Goal: Information Seeking & Learning: Understand process/instructions

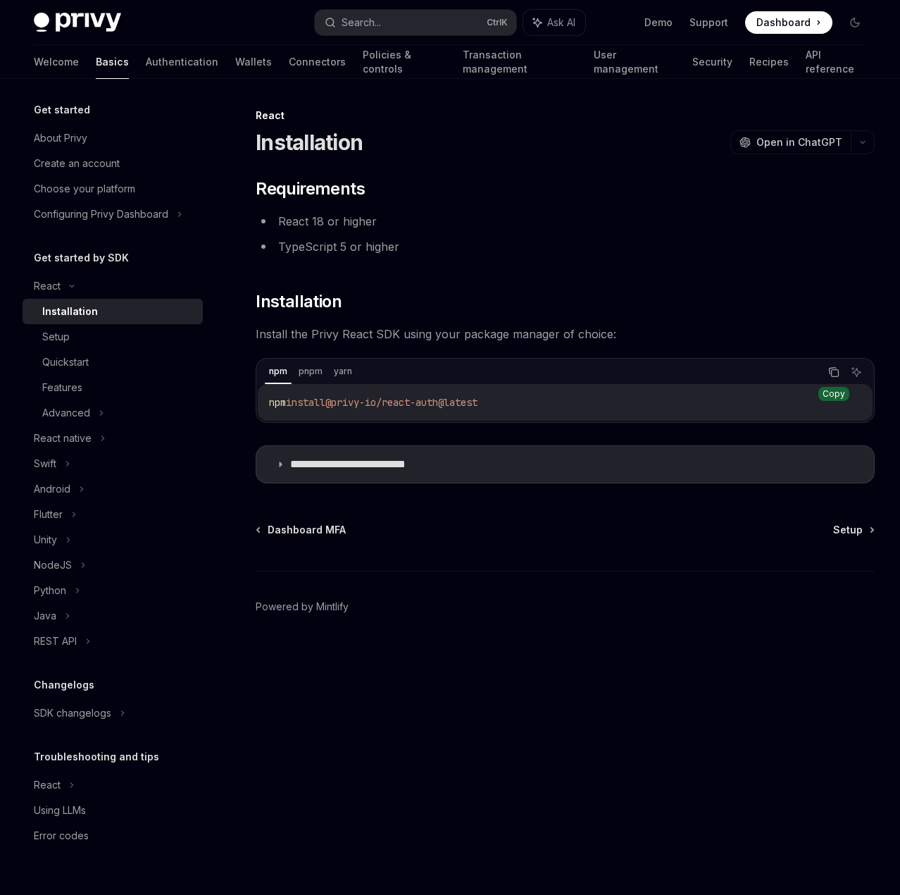
click at [831, 371] on icon "Copy the contents from the code block" at bounding box center [834, 371] width 11 height 11
click at [393, 473] on summary "**********" at bounding box center [565, 464] width 618 height 37
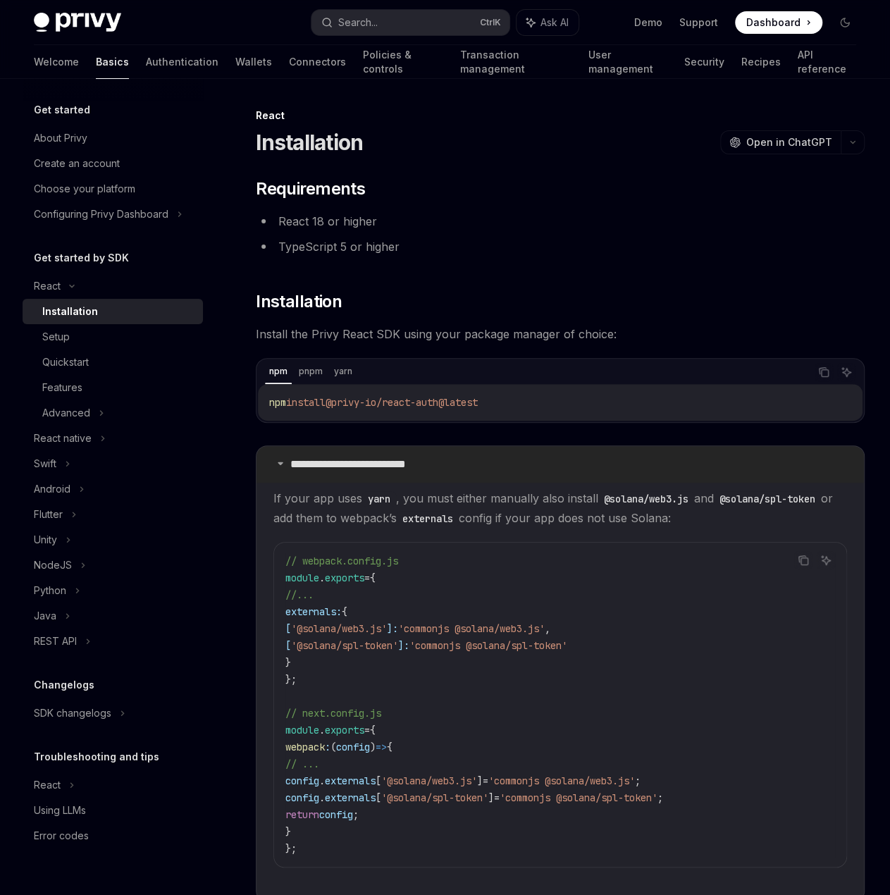
click at [386, 469] on p "**********" at bounding box center [370, 464] width 160 height 14
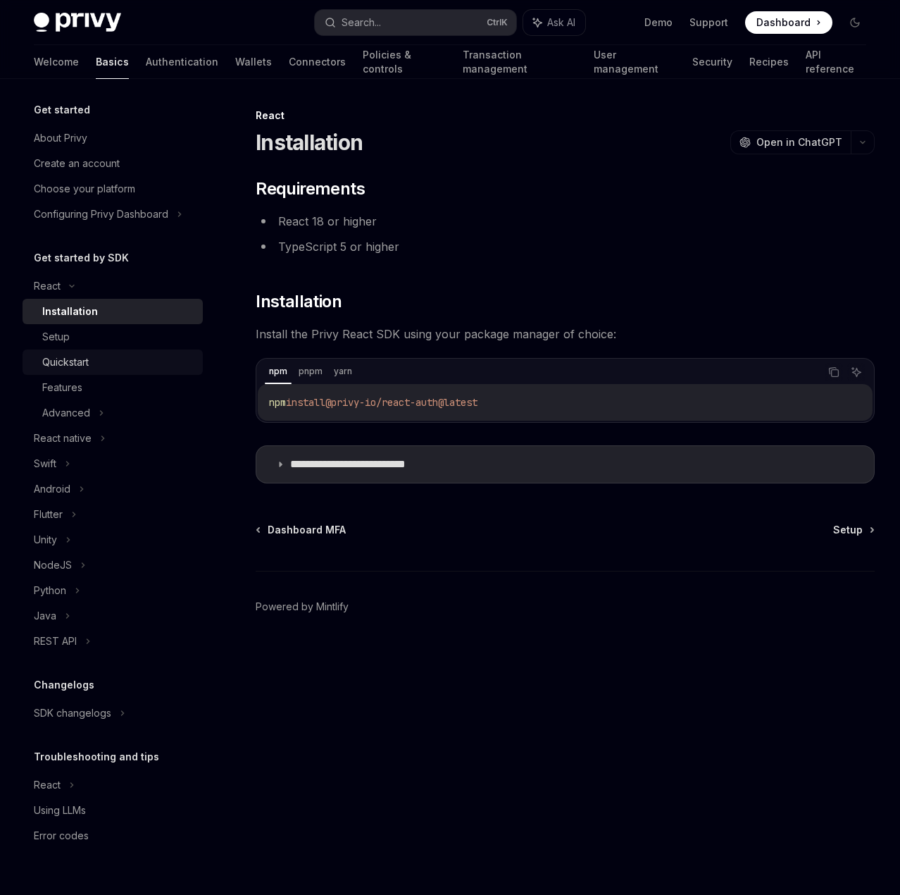
click at [127, 356] on div "Quickstart" at bounding box center [118, 362] width 152 height 17
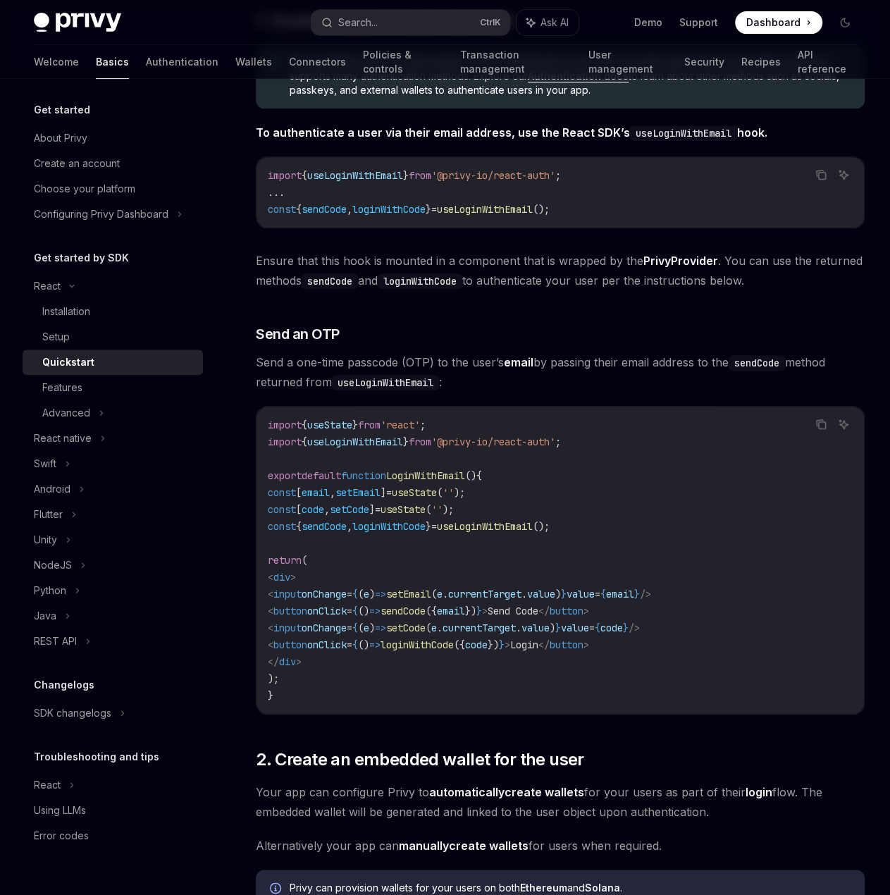
scroll to position [282, 0]
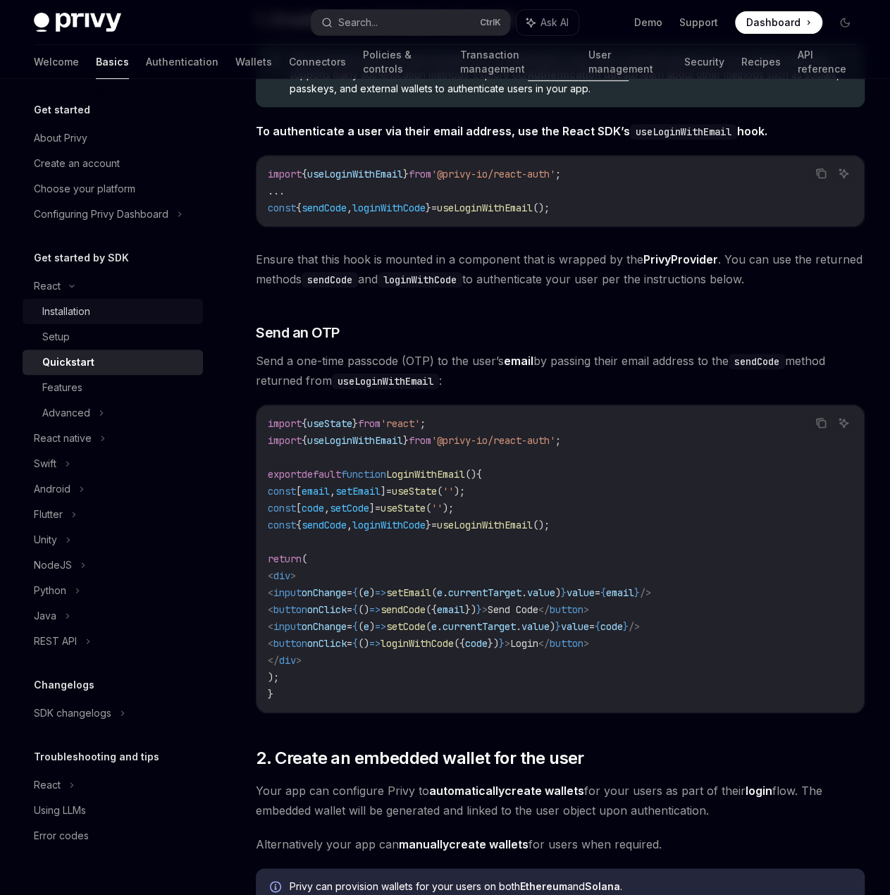
click at [118, 322] on link "Installation" at bounding box center [113, 311] width 180 height 25
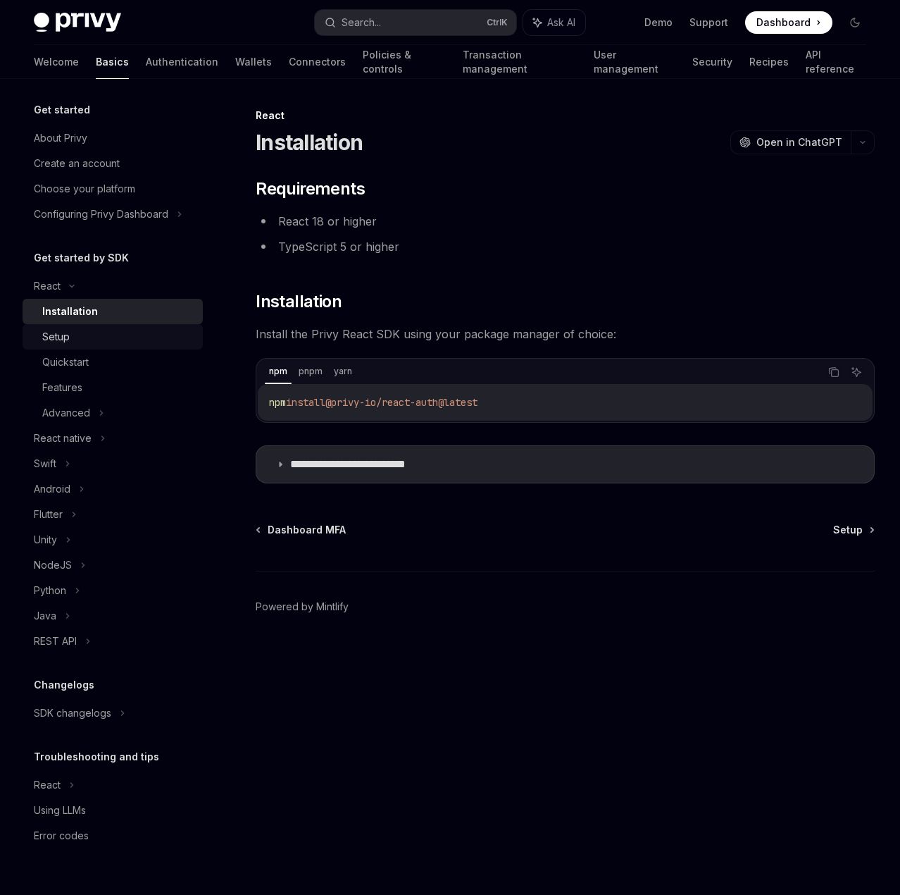
click at [118, 342] on div "Setup" at bounding box center [118, 336] width 152 height 17
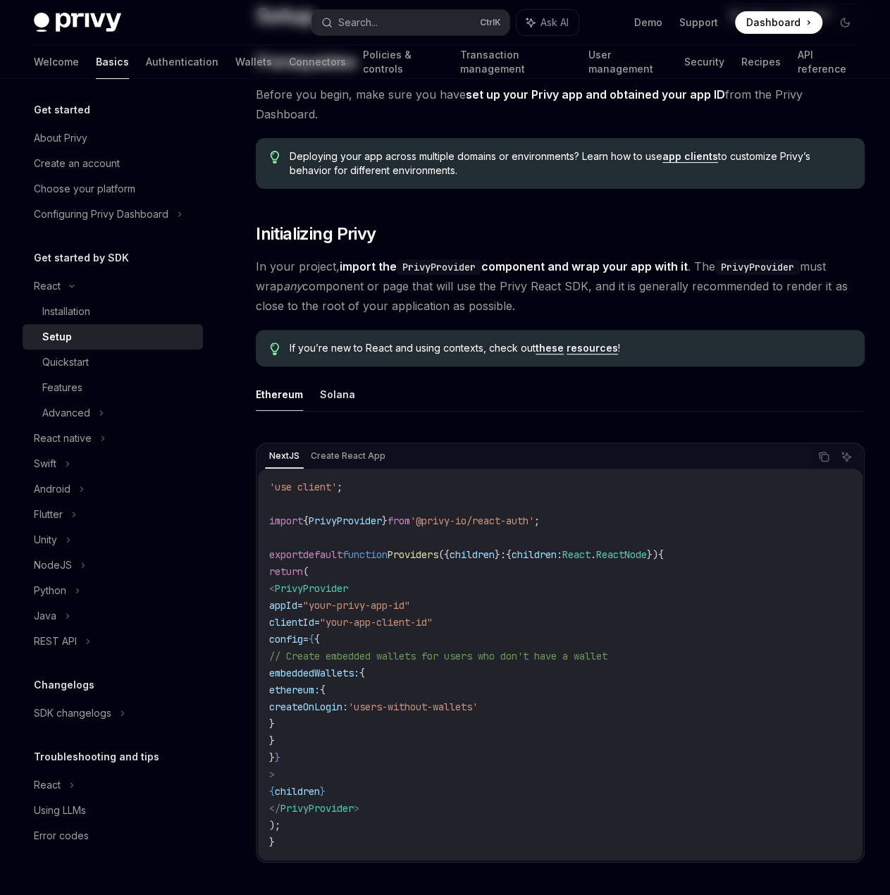
scroll to position [141, 0]
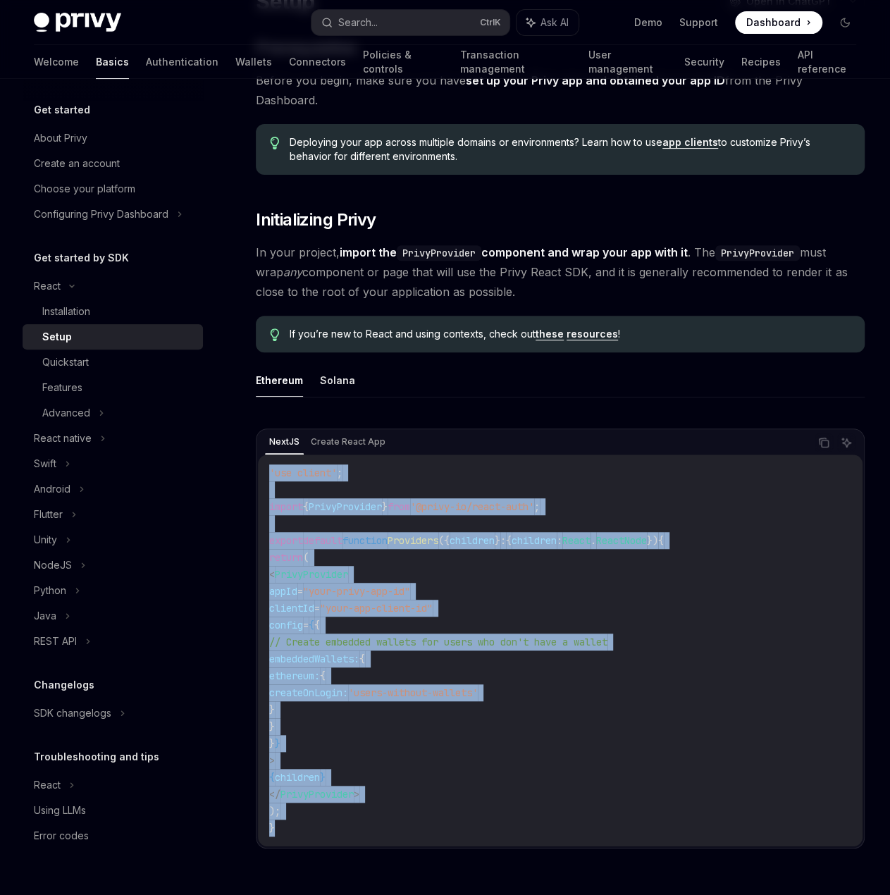
drag, startPoint x: 337, startPoint y: 807, endPoint x: 256, endPoint y: 452, distance: 363.4
click at [256, 452] on div "NextJS Create React App Copy Ask AI 'use client' ; import { PrivyProvider } fro…" at bounding box center [560, 638] width 609 height 420
copy code "'use client' ; import { PrivyProvider } from '@privy-io/react-auth' ; export de…"
click at [335, 364] on button "Solana" at bounding box center [337, 380] width 35 height 33
type textarea "*"
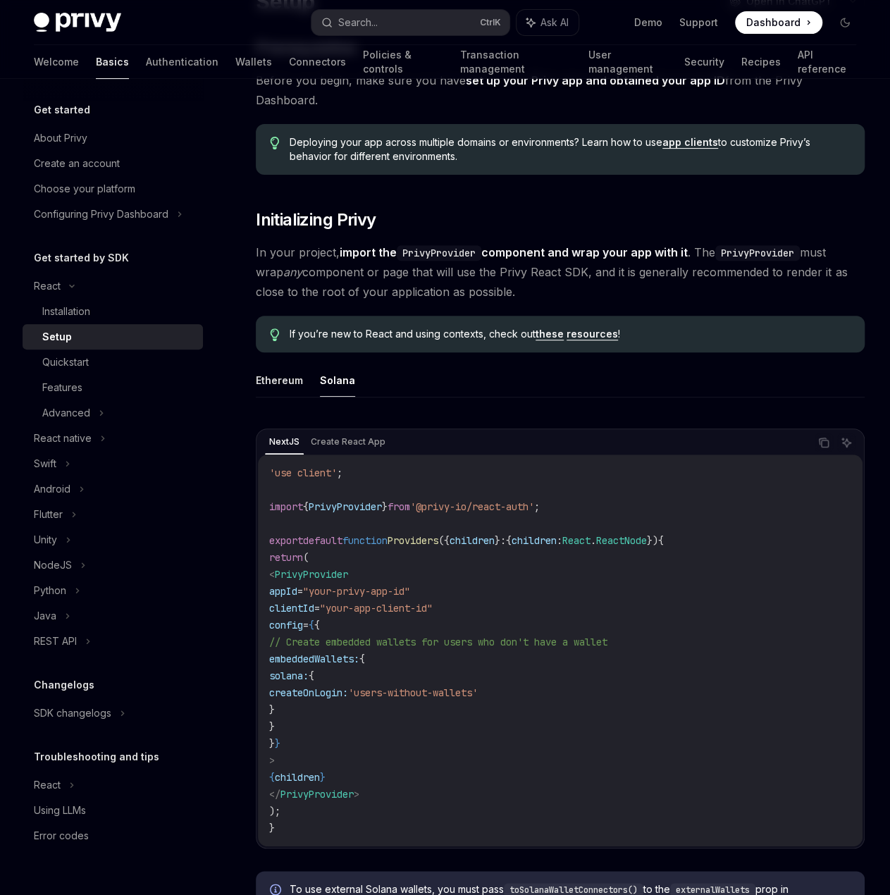
drag, startPoint x: 303, startPoint y: 821, endPoint x: 295, endPoint y: 799, distance: 23.4
click at [295, 799] on div "'use client' ; import { PrivyProvider } from '@privy-io/react-auth' ; export de…" at bounding box center [560, 650] width 605 height 392
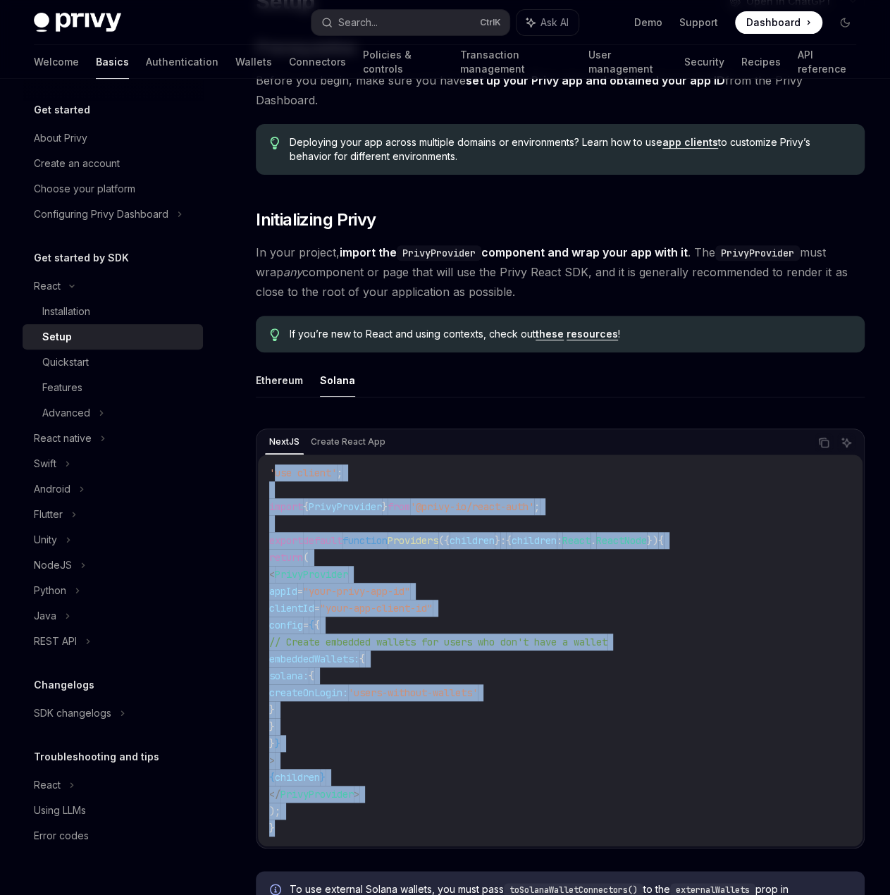
drag, startPoint x: 297, startPoint y: 807, endPoint x: 272, endPoint y: 450, distance: 357.4
click at [272, 464] on code "'use client' ; import { PrivyProvider } from '@privy-io/react-auth' ; export de…" at bounding box center [560, 650] width 582 height 372
copy code "use client' ; import { PrivyProvider } from '@privy-io/react-auth' ; export def…"
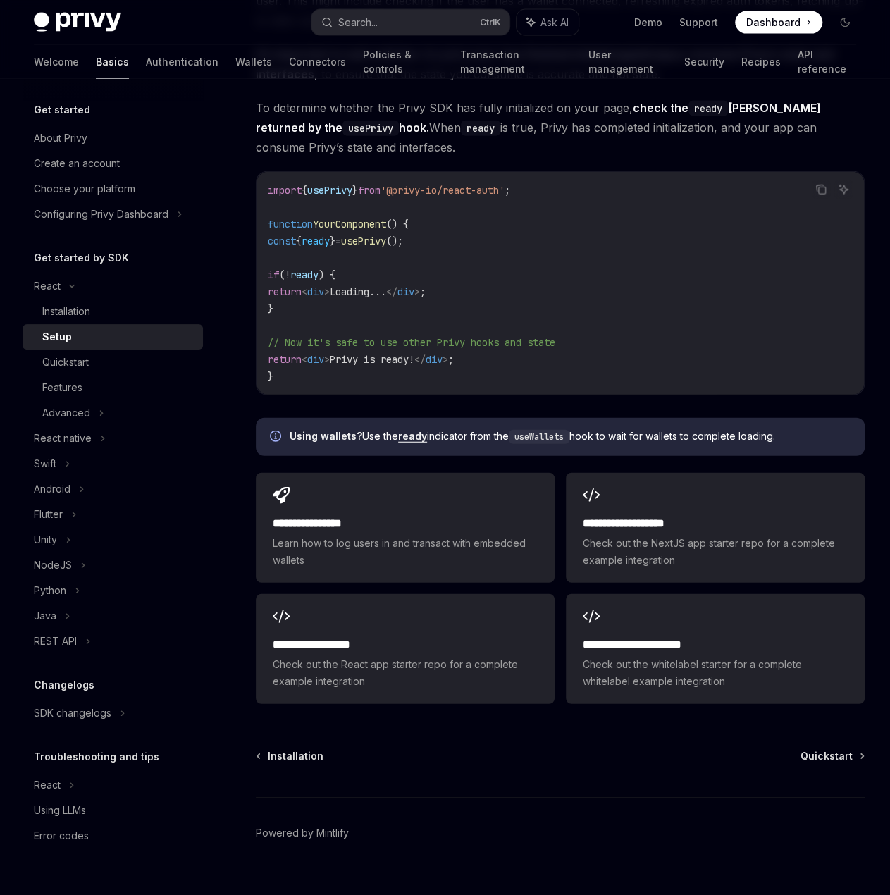
scroll to position [1552, 0]
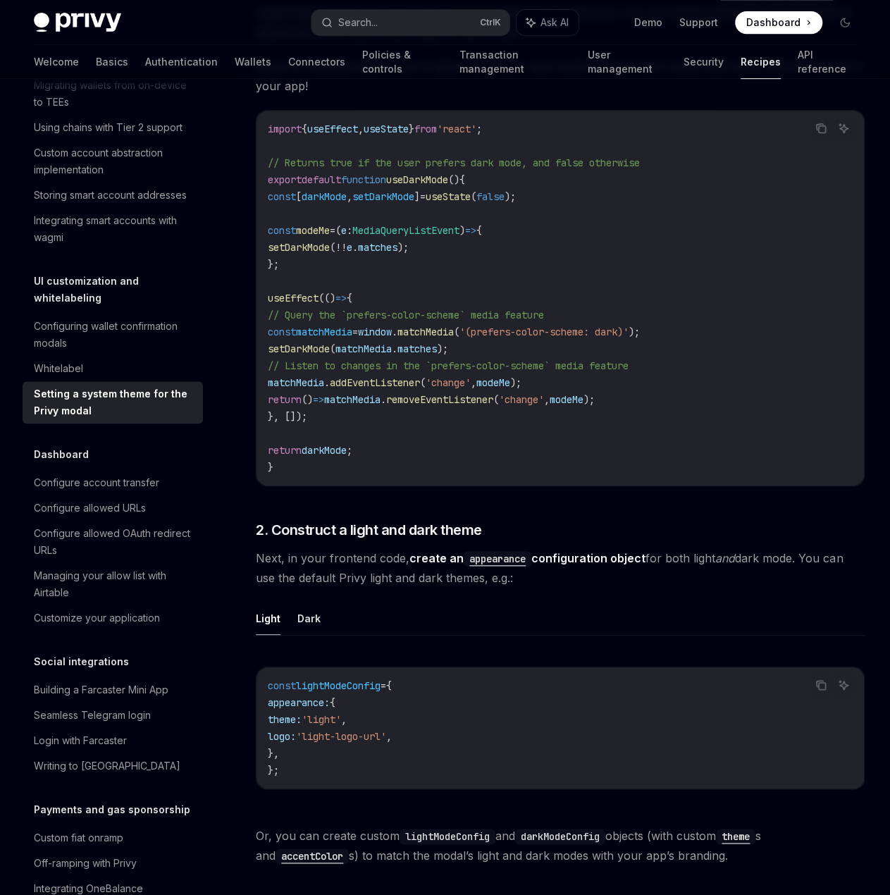
scroll to position [352, 0]
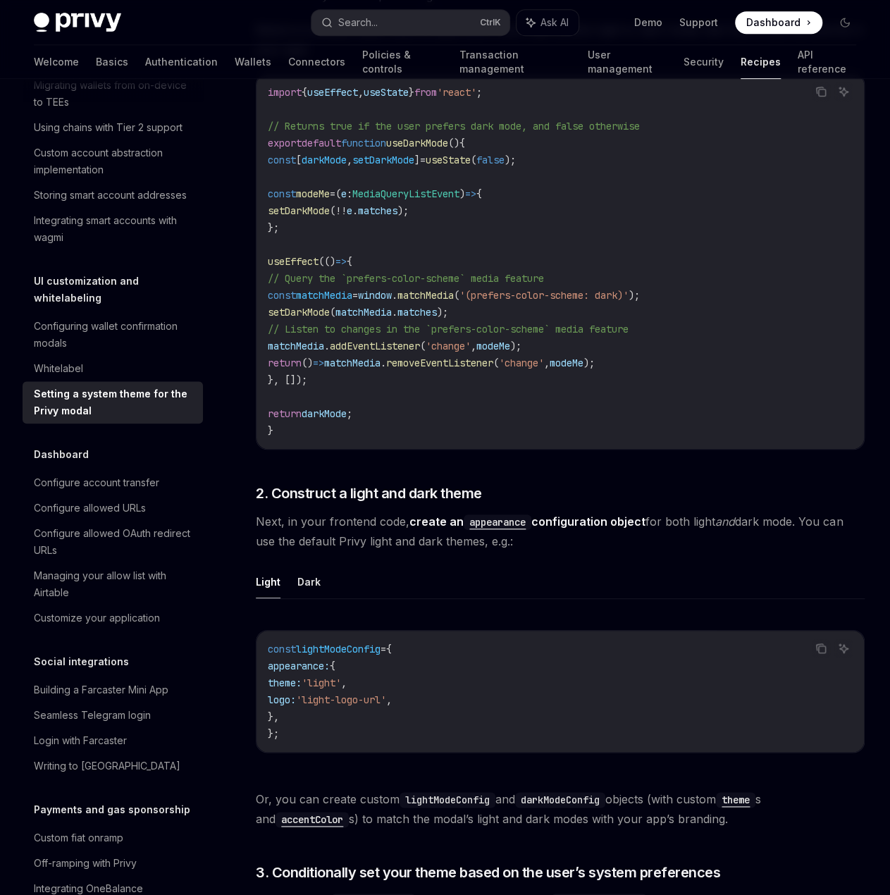
drag, startPoint x: 290, startPoint y: 581, endPoint x: 295, endPoint y: 576, distance: 7.5
click at [291, 581] on ul "Light Dark" at bounding box center [560, 582] width 609 height 34
click at [296, 576] on ul "Light Dark" at bounding box center [560, 582] width 609 height 34
click at [301, 578] on button "Dark" at bounding box center [308, 581] width 23 height 33
type textarea "*"
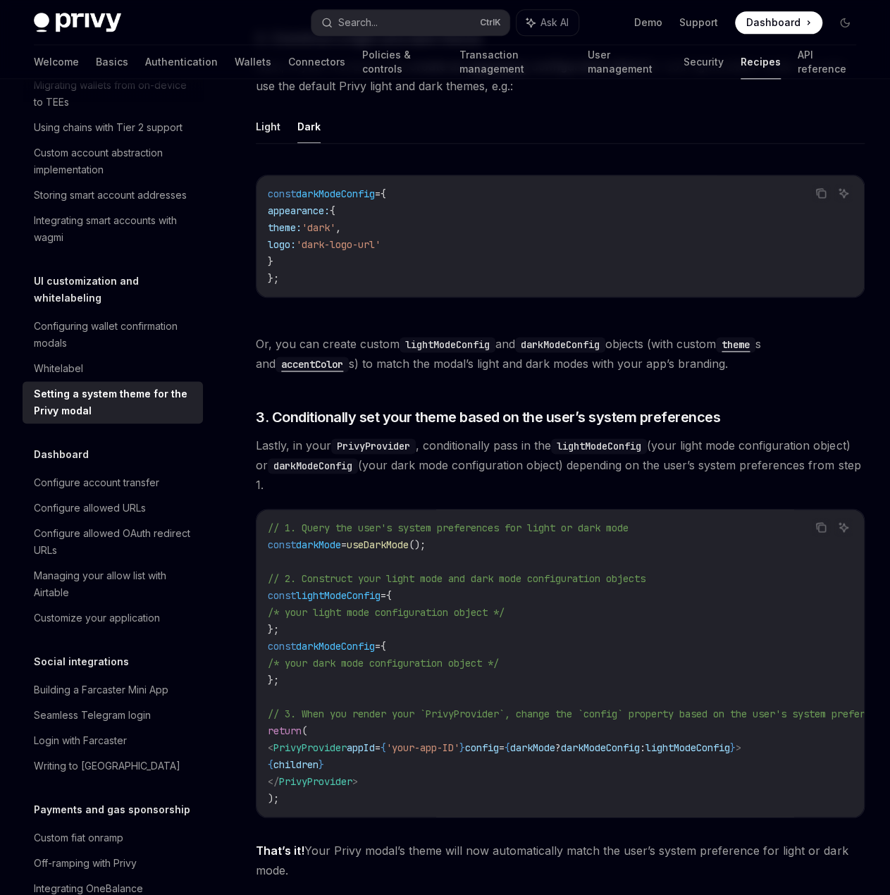
scroll to position [582, 0]
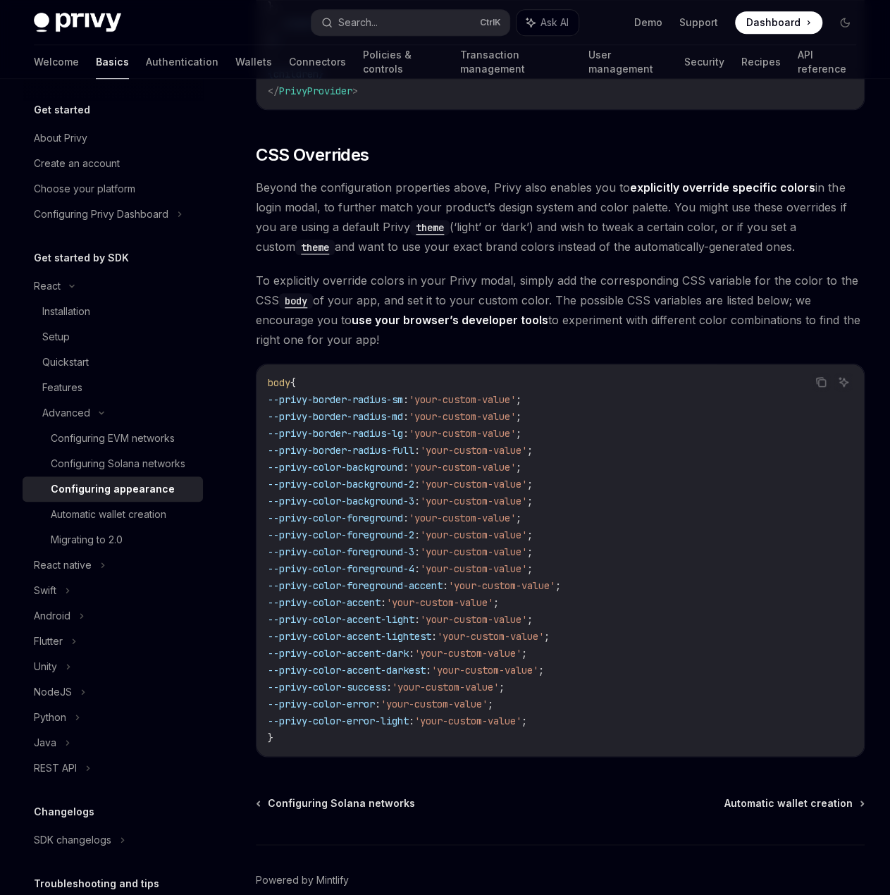
scroll to position [3100, 0]
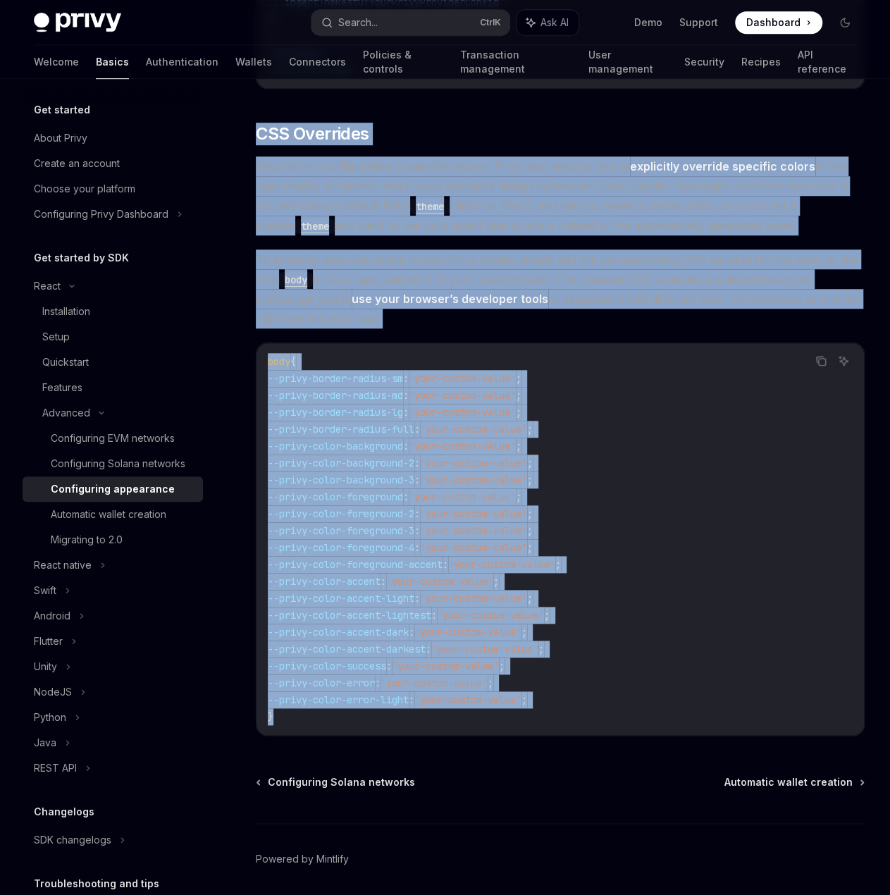
drag, startPoint x: 259, startPoint y: 118, endPoint x: 592, endPoint y: 693, distance: 664.6
copy div "LOR Ipsumdolo Sitame con adipiscingeli seddoeiusm tempo, Incid utla etdolor mag…"
click at [719, 431] on code "body { --privy-border-radius-sm : 'your-custom-value' ; --privy-border-radius-m…" at bounding box center [560, 539] width 585 height 372
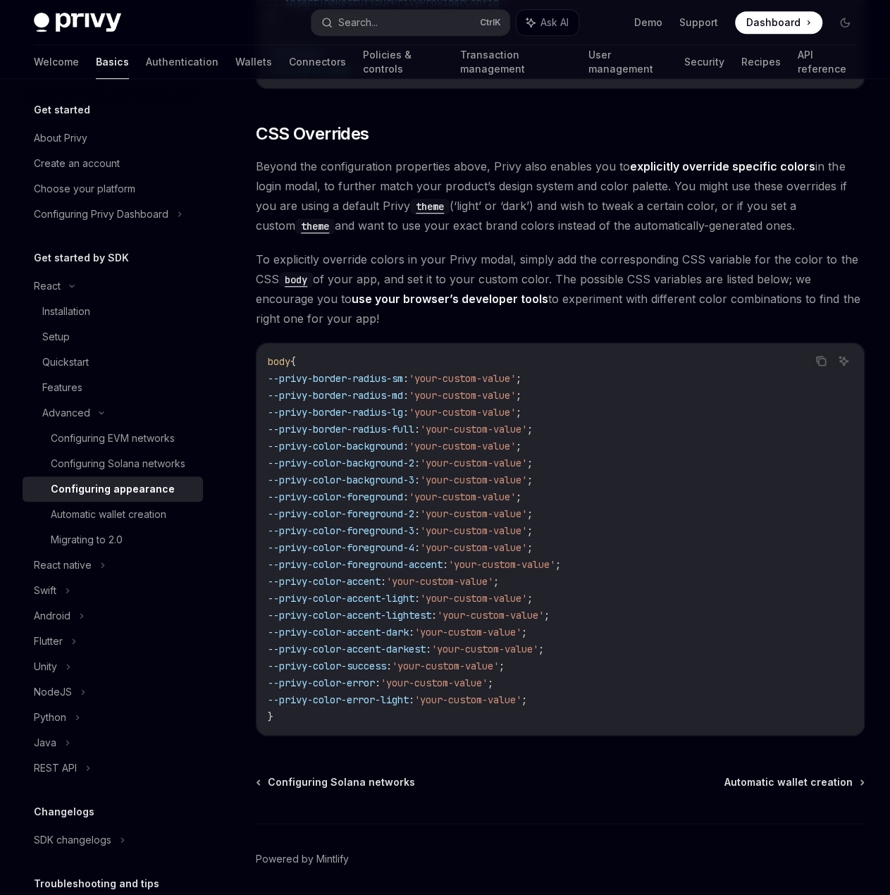
click at [362, 775] on div "Configuring Solana networks Automatic wallet creation Powered by [PERSON_NAME]" at bounding box center [560, 860] width 609 height 170
click at [366, 775] on span "Configuring Solana networks" at bounding box center [341, 782] width 147 height 14
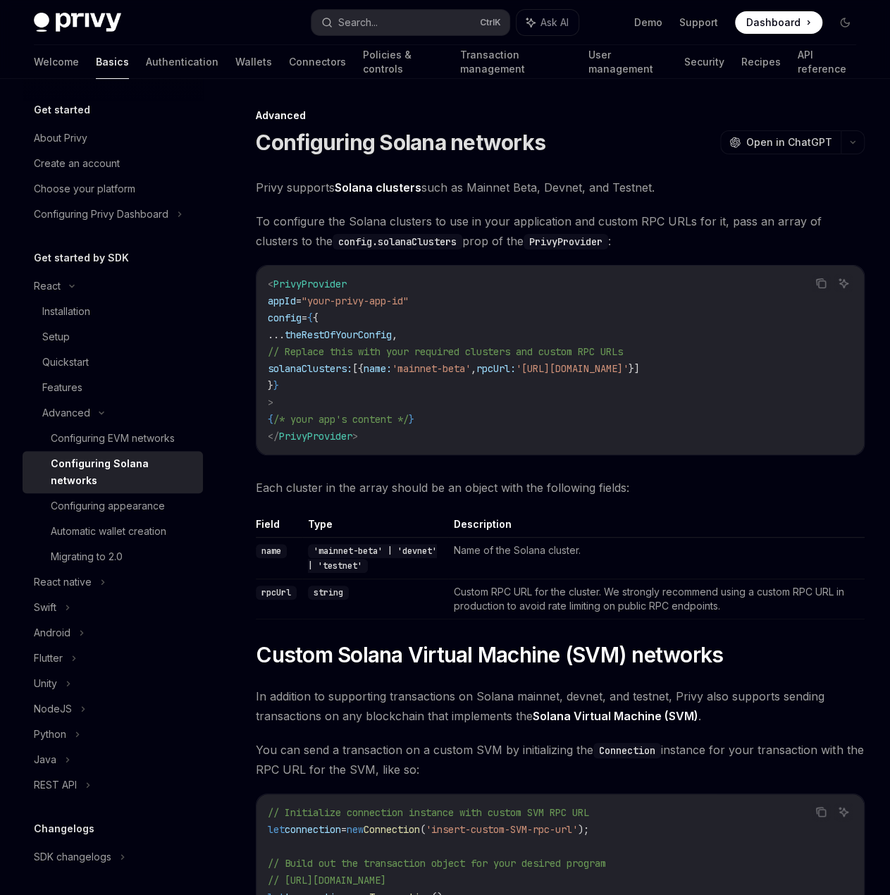
drag, startPoint x: 410, startPoint y: 317, endPoint x: 407, endPoint y: 301, distance: 16.6
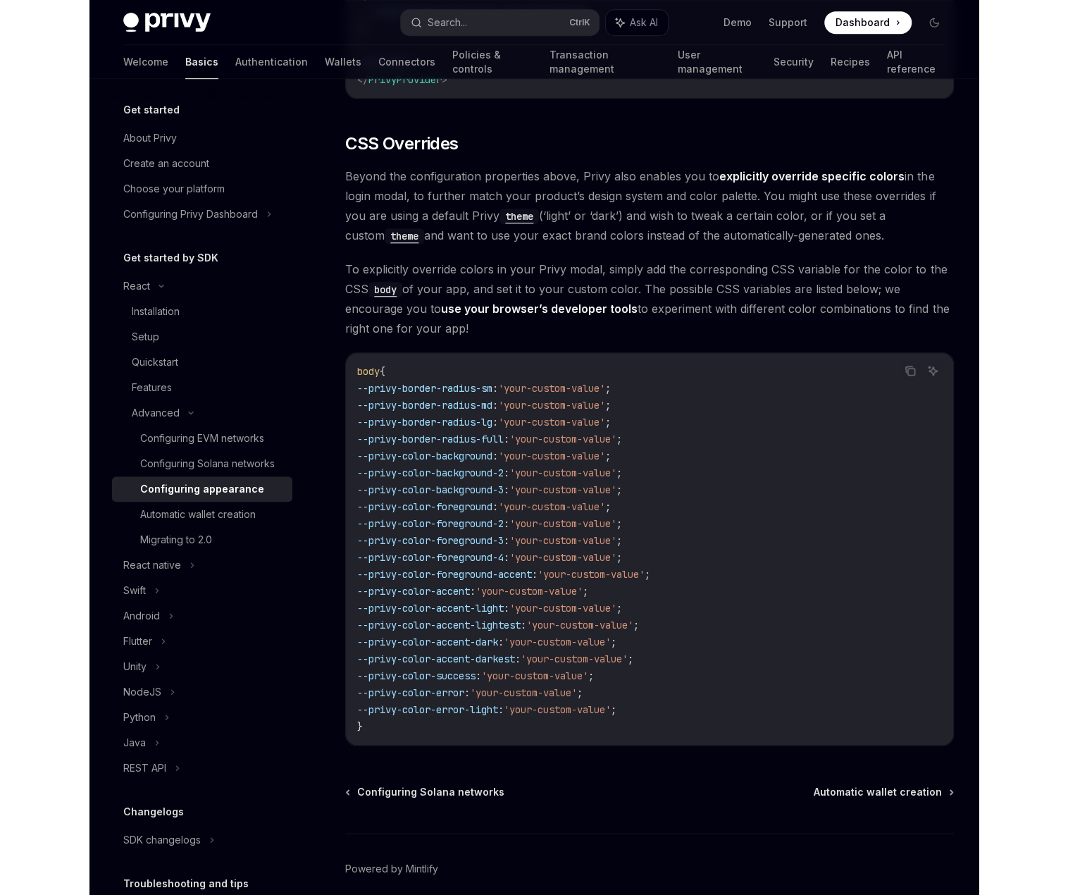
scroll to position [3100, 0]
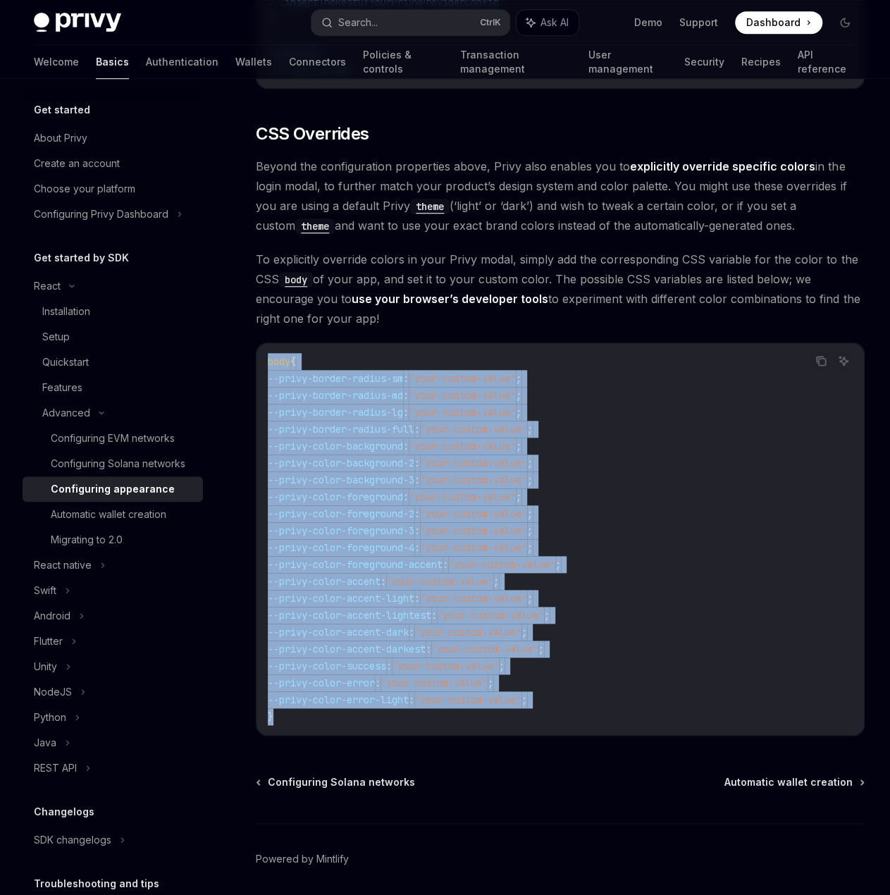
drag, startPoint x: 290, startPoint y: 650, endPoint x: 242, endPoint y: 333, distance: 320.8
copy code "body { --privy-border-radius-sm : 'your-custom-value' ; --privy-border-radius-m…"
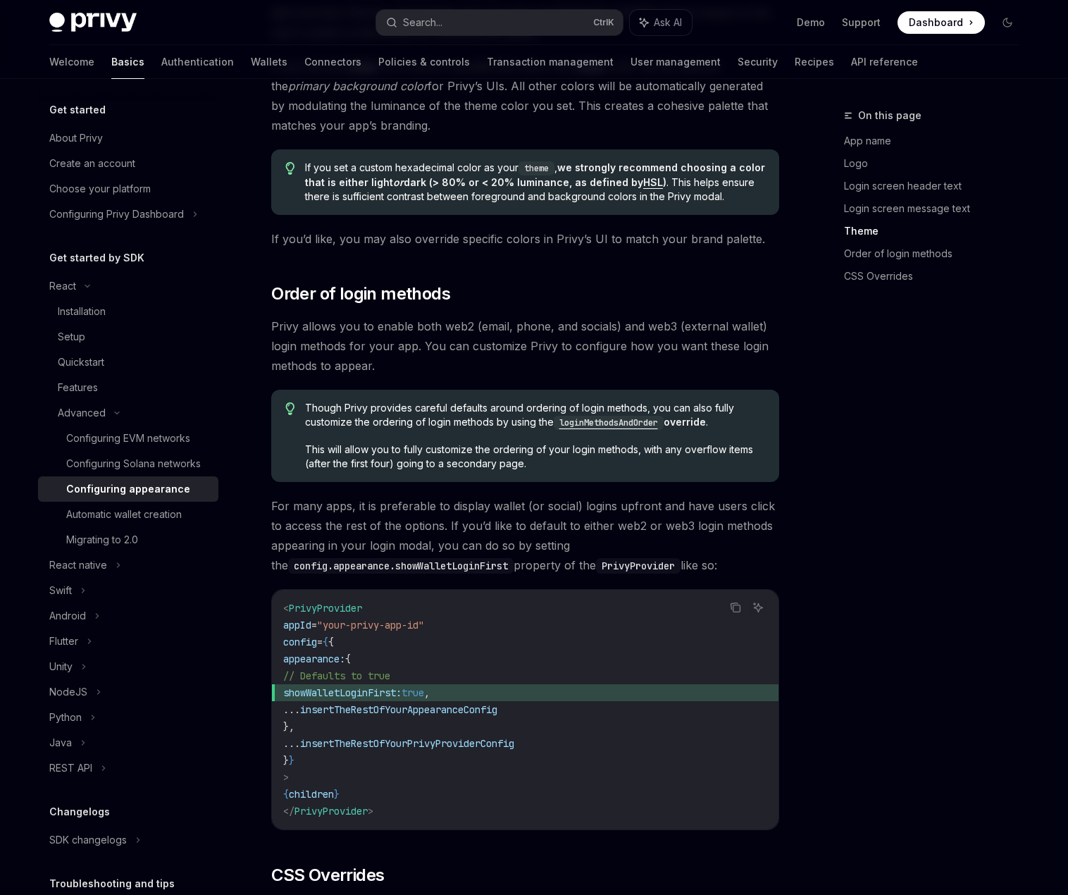
scroll to position [3030, 0]
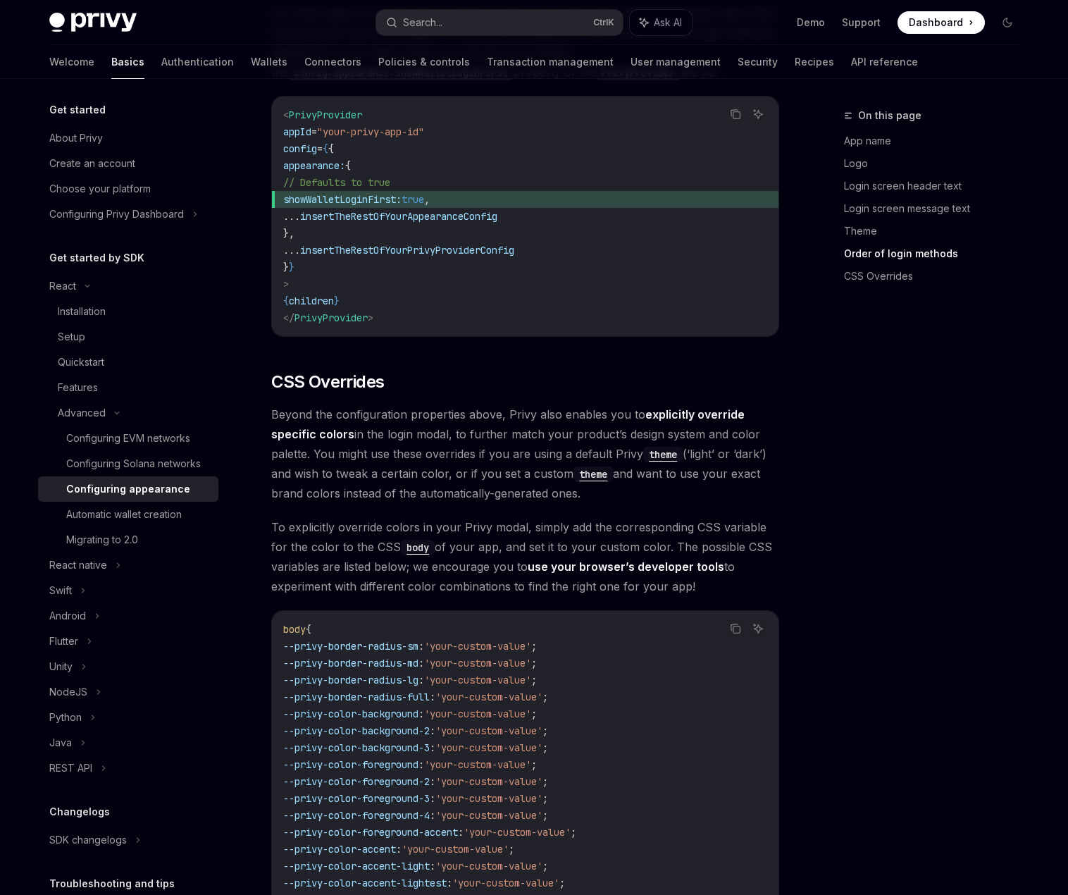
click at [497, 419] on span "Beyond the configuration properties above, Privy also enables you to explicitly…" at bounding box center [525, 453] width 508 height 99
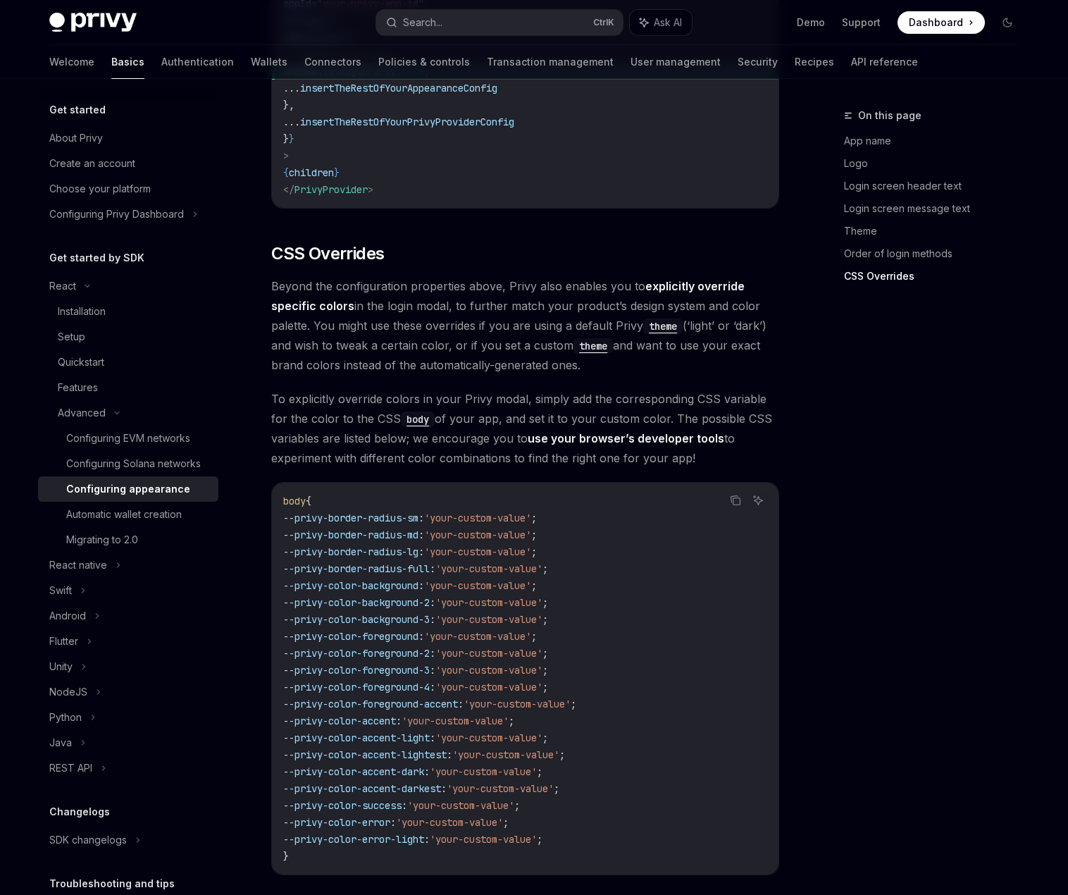
scroll to position [3171, 0]
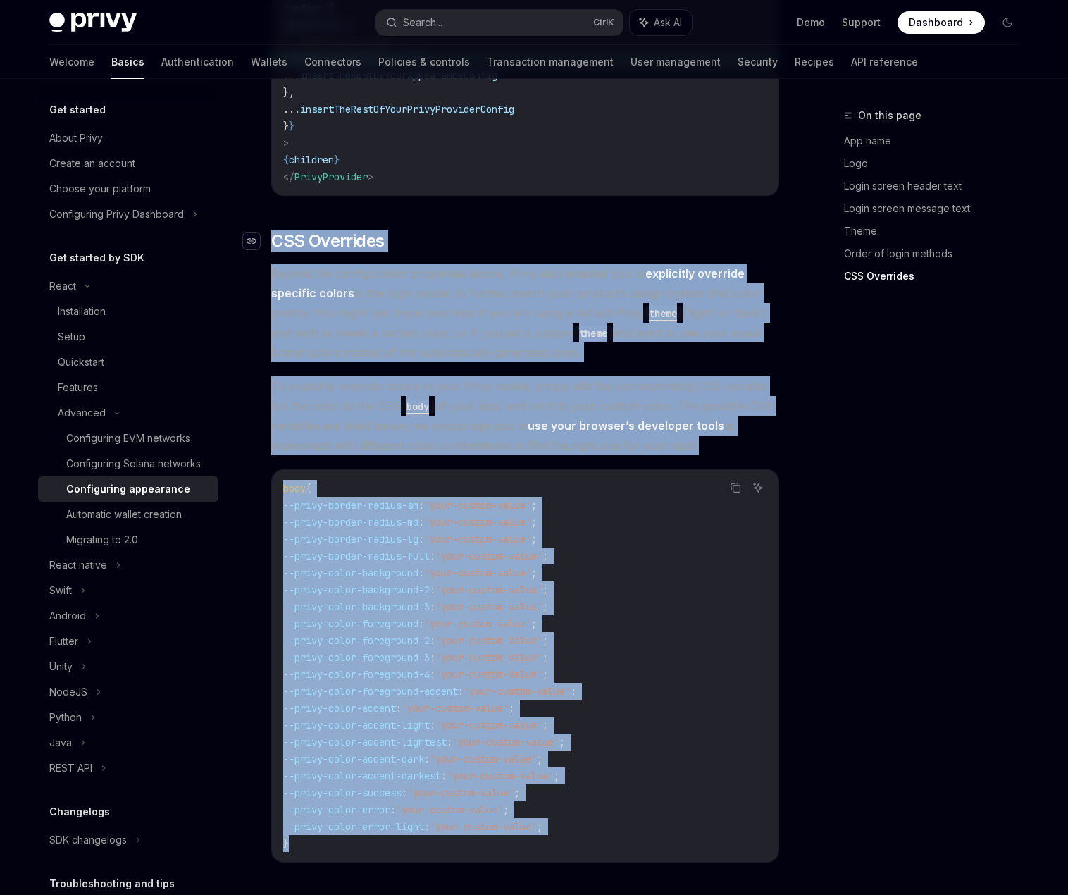
drag, startPoint x: 341, startPoint y: 795, endPoint x: 257, endPoint y: 198, distance: 602.7
copy div "​ LOR Ipsumdolo Sitame con adipiscingeli seddoeiusm tempo, Incid utla etdolor m…"
click at [154, 523] on div "Automatic wallet creation" at bounding box center [124, 514] width 116 height 17
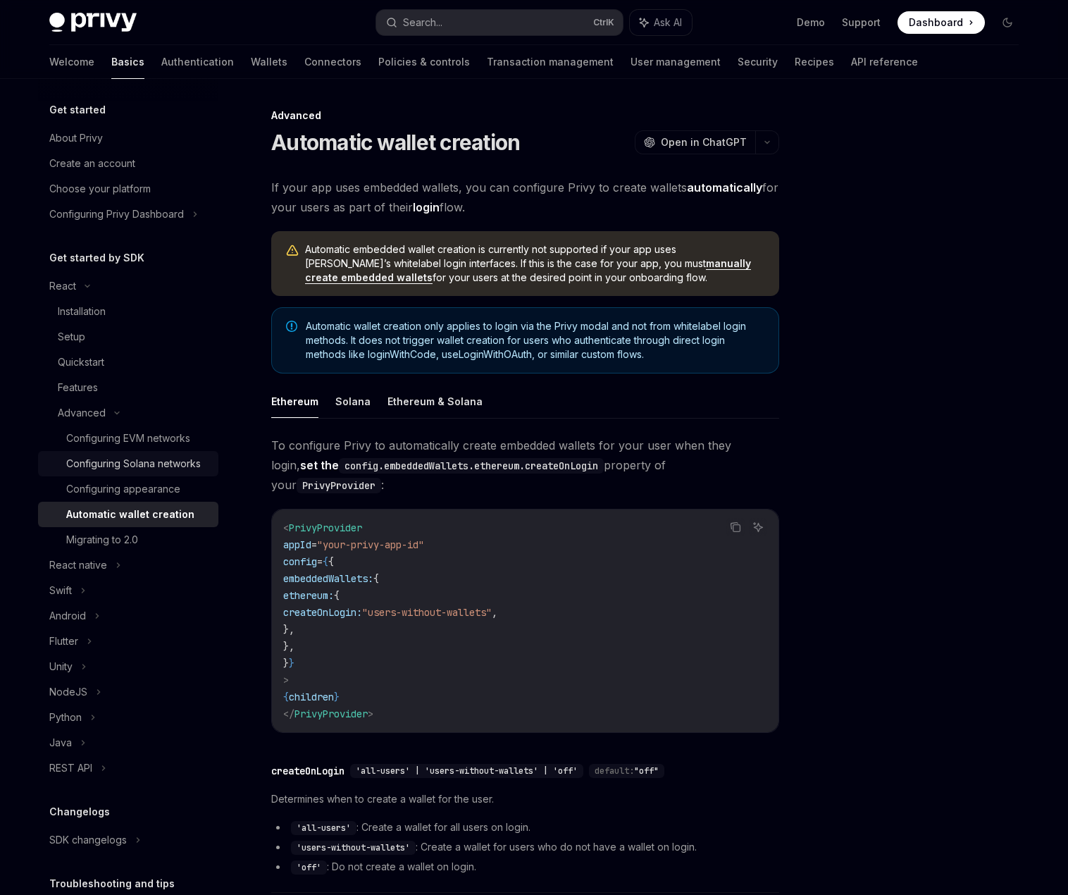
click at [150, 464] on div "Configuring Solana networks" at bounding box center [133, 463] width 135 height 17
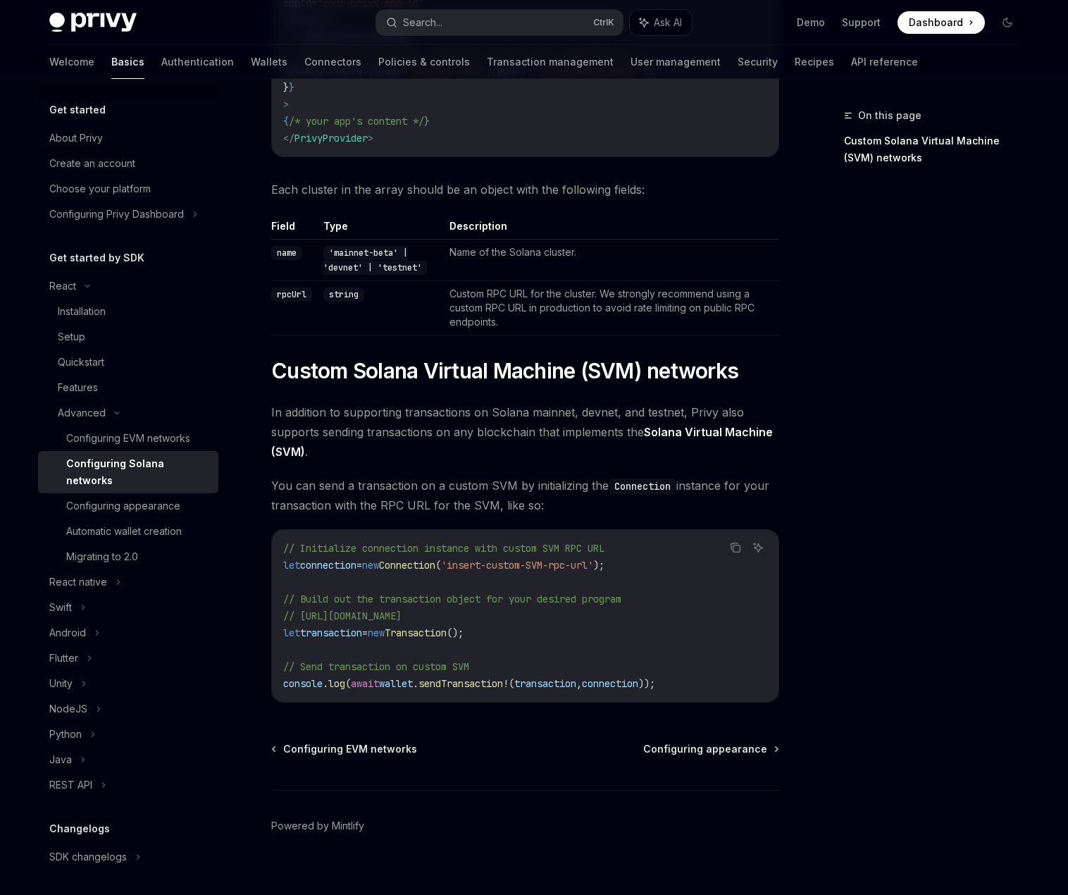
scroll to position [247, 0]
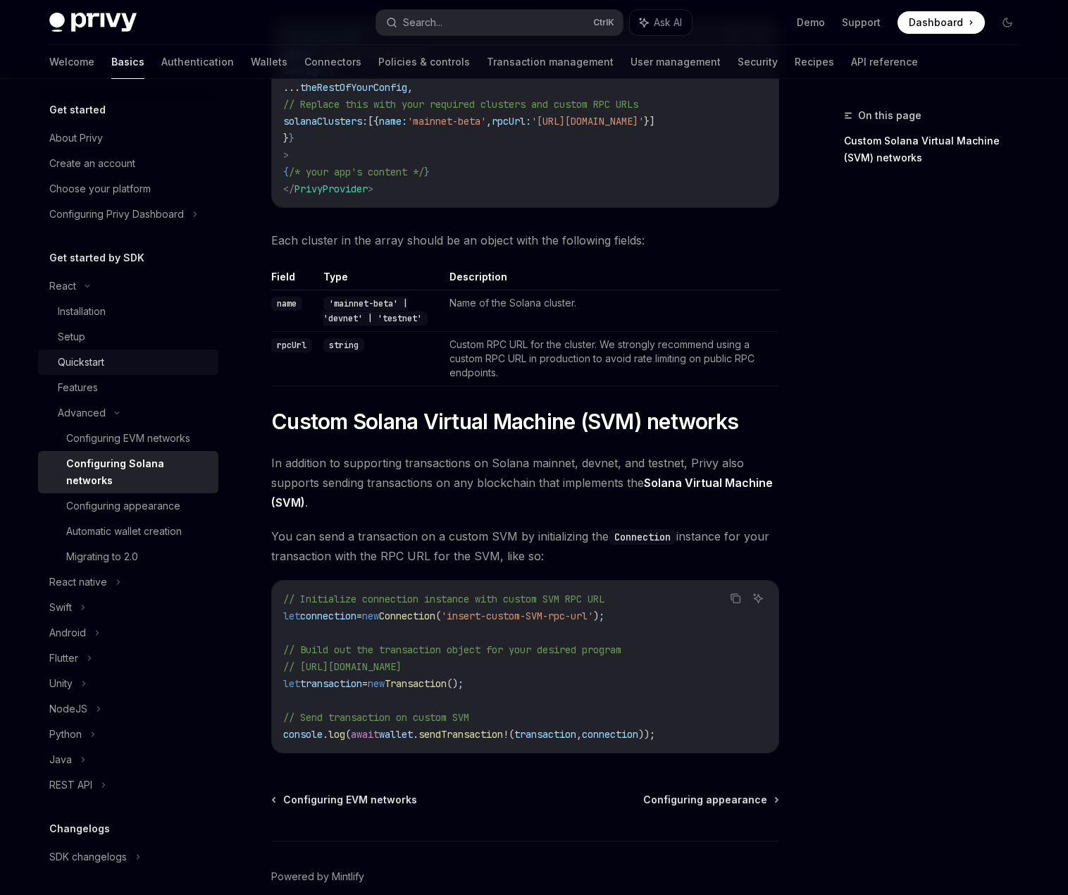
click at [142, 360] on div "Quickstart" at bounding box center [134, 362] width 152 height 17
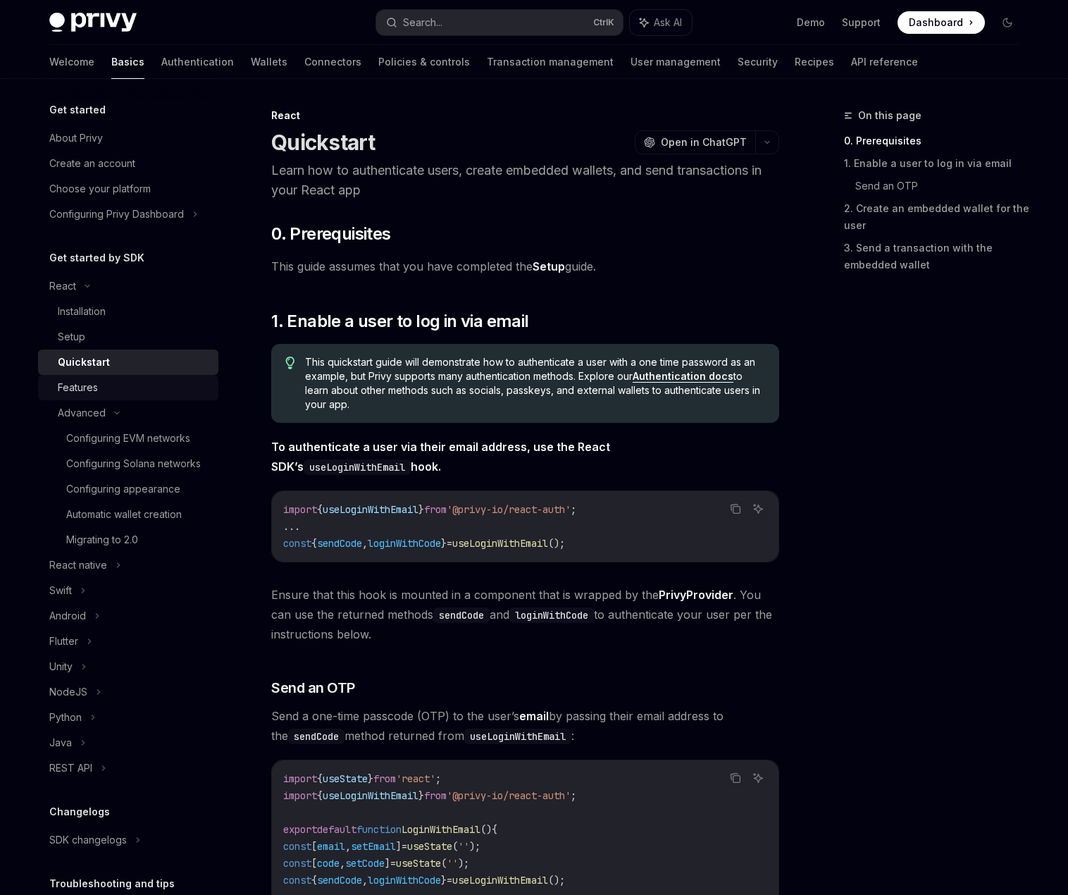
click at [139, 387] on div "Features" at bounding box center [134, 387] width 152 height 17
type textarea "*"
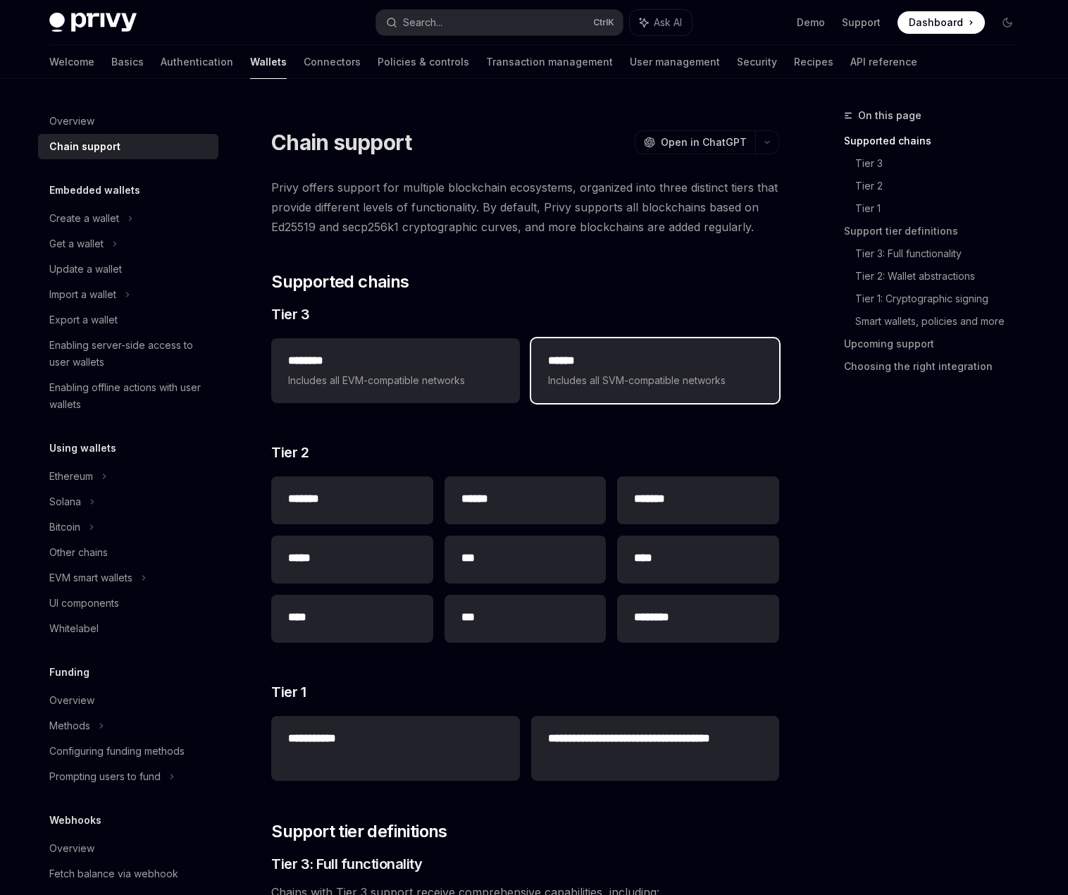
click at [600, 376] on span "Includes all SVM-compatible networks" at bounding box center [655, 380] width 214 height 17
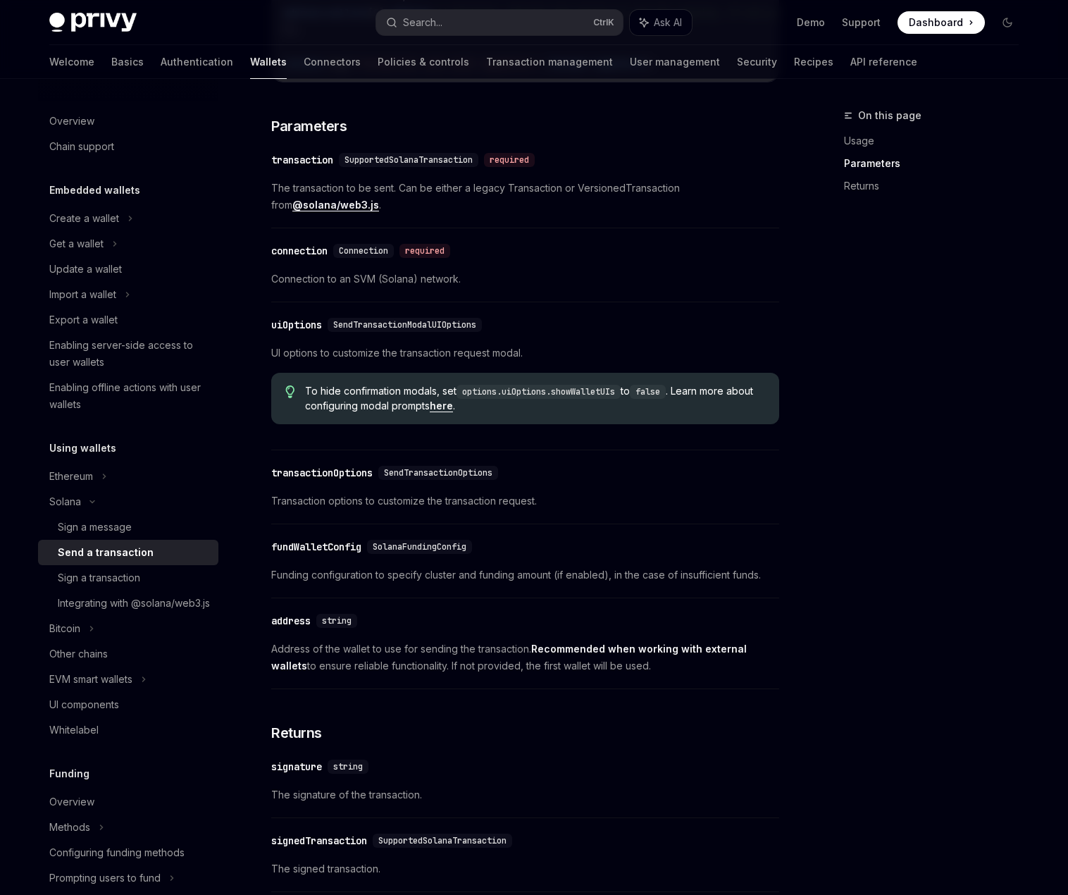
scroll to position [1268, 0]
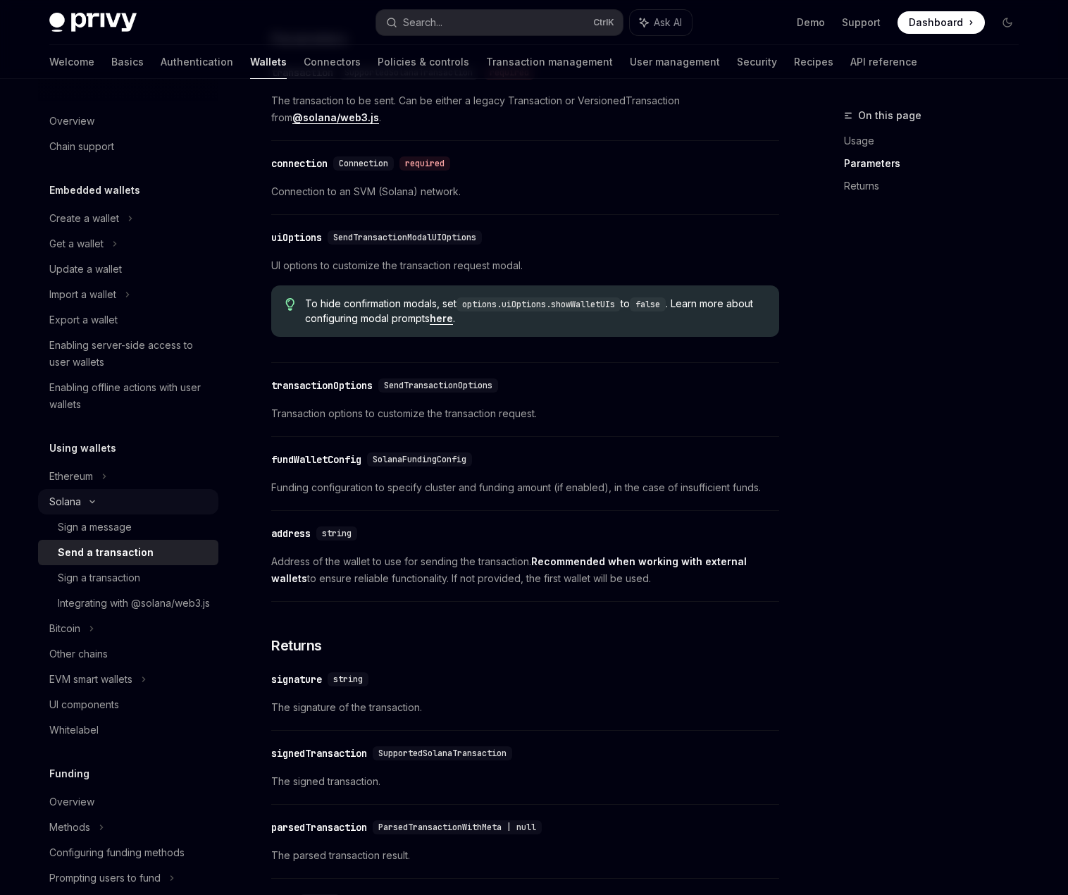
click at [136, 506] on div "Solana" at bounding box center [128, 501] width 180 height 25
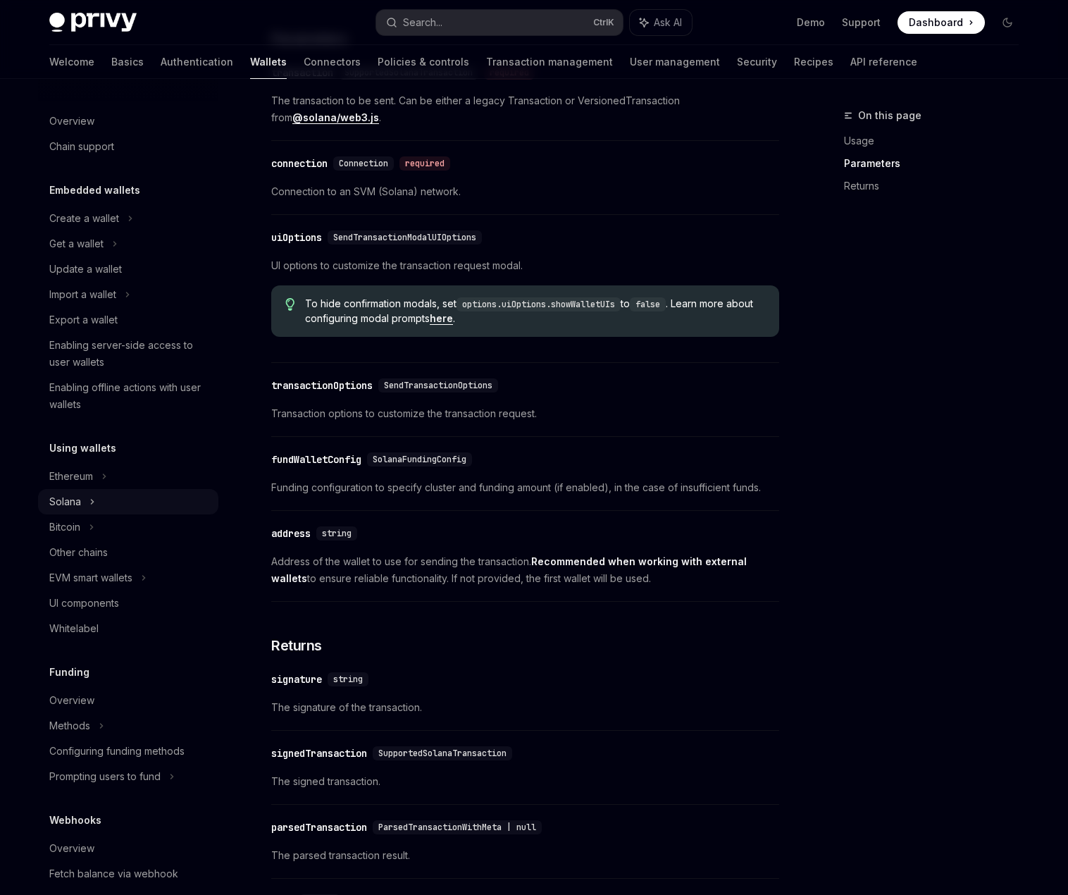
click at [137, 506] on div "Solana" at bounding box center [128, 501] width 180 height 25
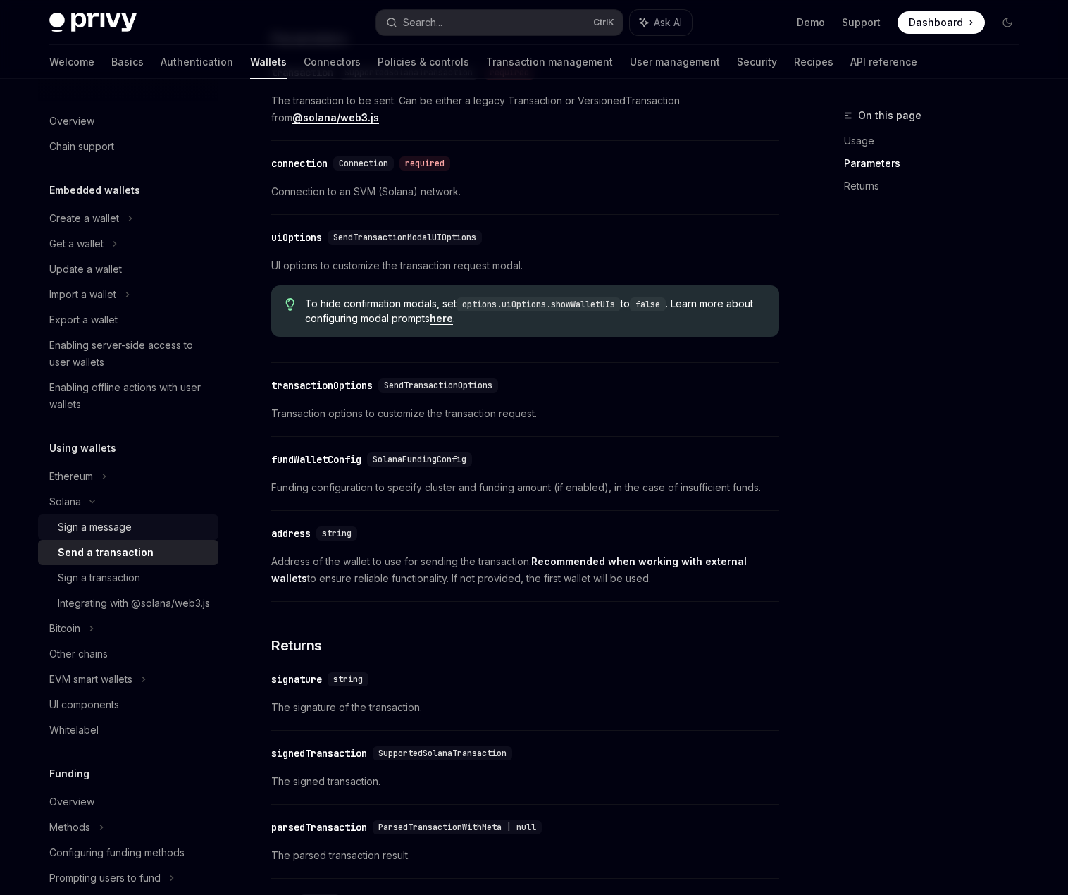
click at [138, 526] on div "Sign a message" at bounding box center [134, 527] width 152 height 17
type textarea "*"
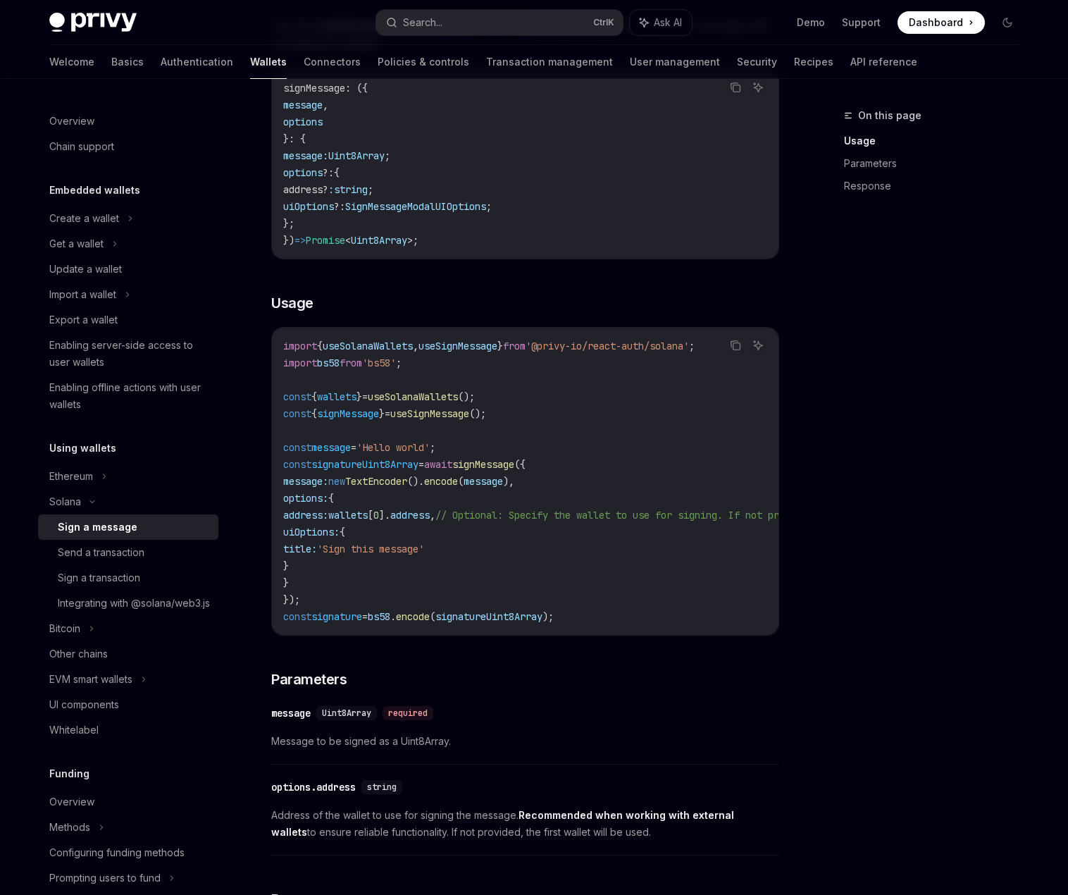
scroll to position [282, 0]
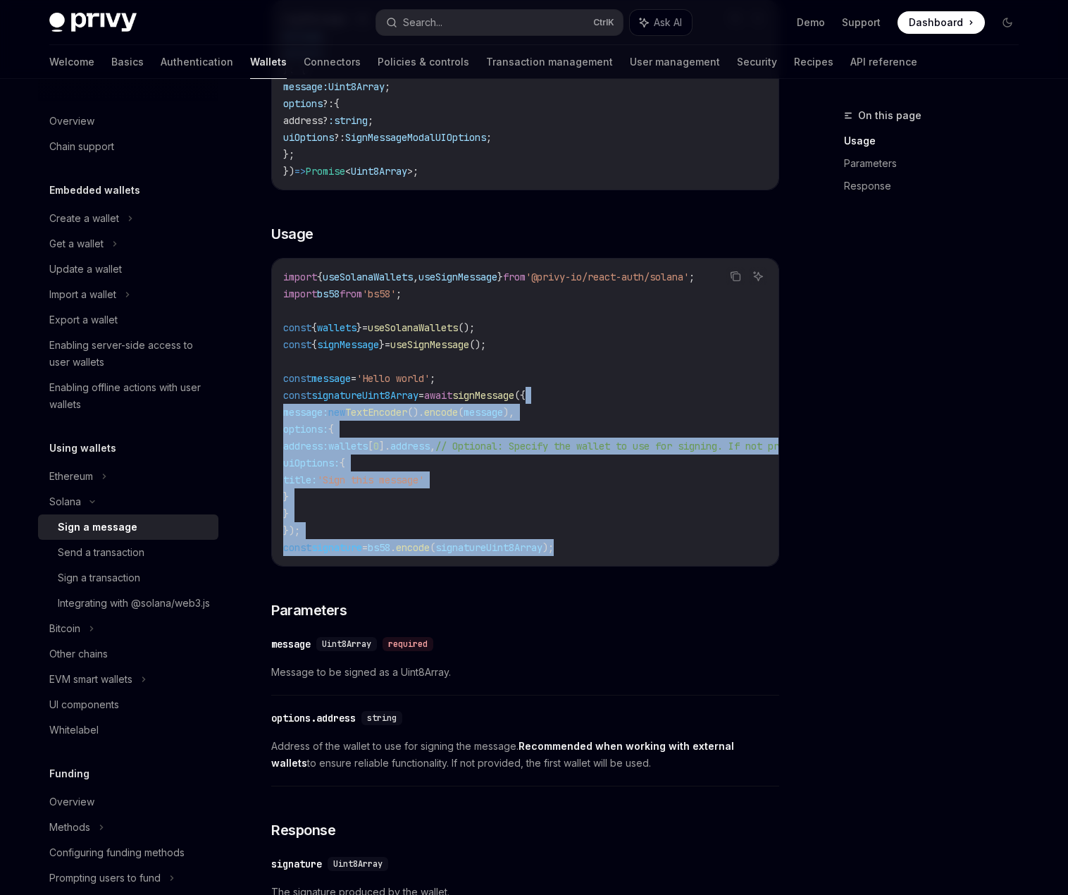
drag, startPoint x: 626, startPoint y: 499, endPoint x: 575, endPoint y: 388, distance: 121.7
click at [578, 390] on code "import { useSolanaWallets , useSignMessage } from '@privy-io/react-auth/solana'…" at bounding box center [655, 411] width 744 height 287
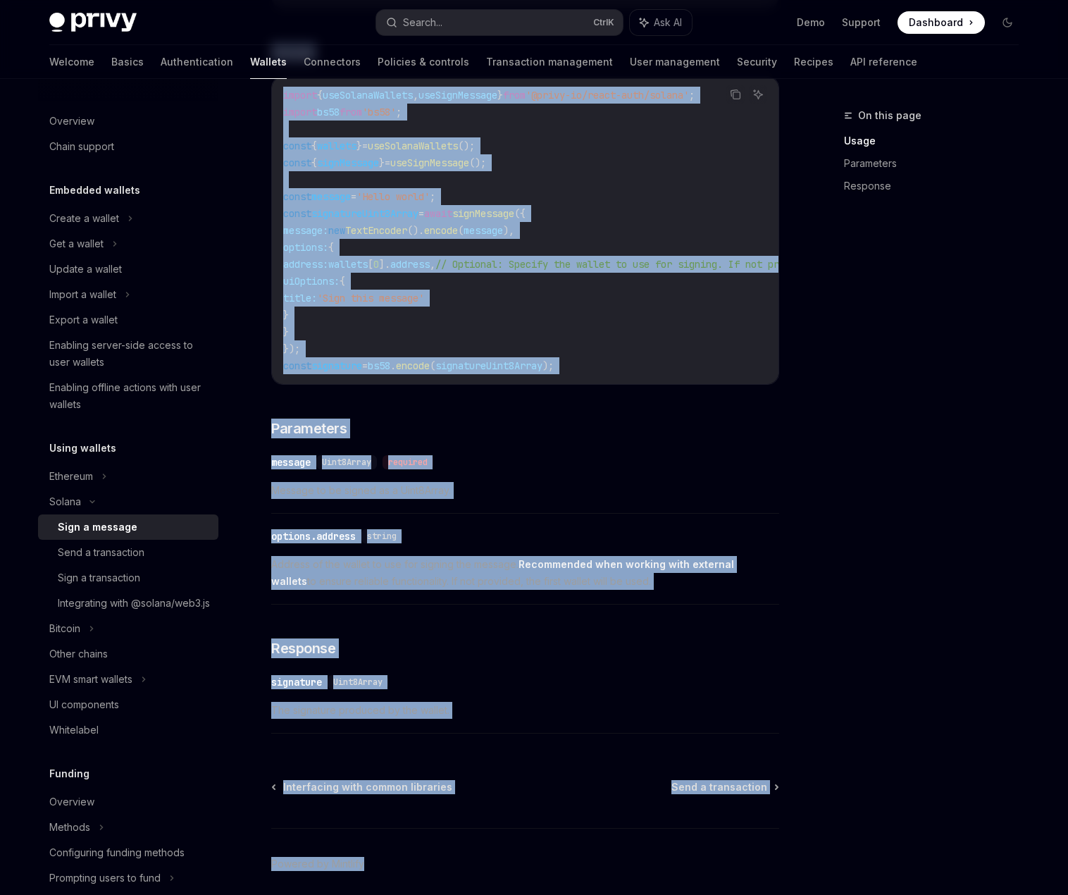
scroll to position [521, 0]
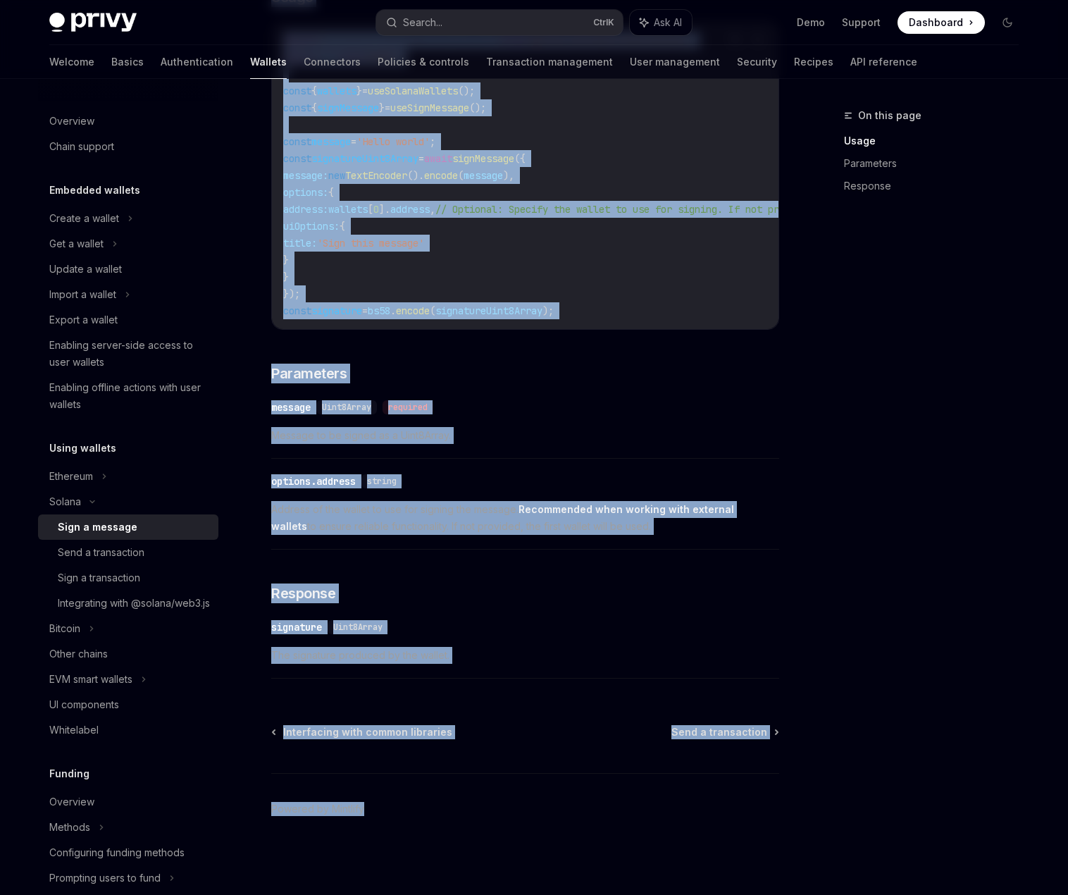
drag, startPoint x: 272, startPoint y: 114, endPoint x: 557, endPoint y: 811, distance: 752.8
click at [557, 811] on div "Solana Sign a message OpenAI Open in ChatGPT OpenAI Open in ChatGPT React React…" at bounding box center [393, 242] width 778 height 1306
copy div "Solana Sign a message OpenAI Open in ChatGPT OpenAI Open in ChatGPT React React…"
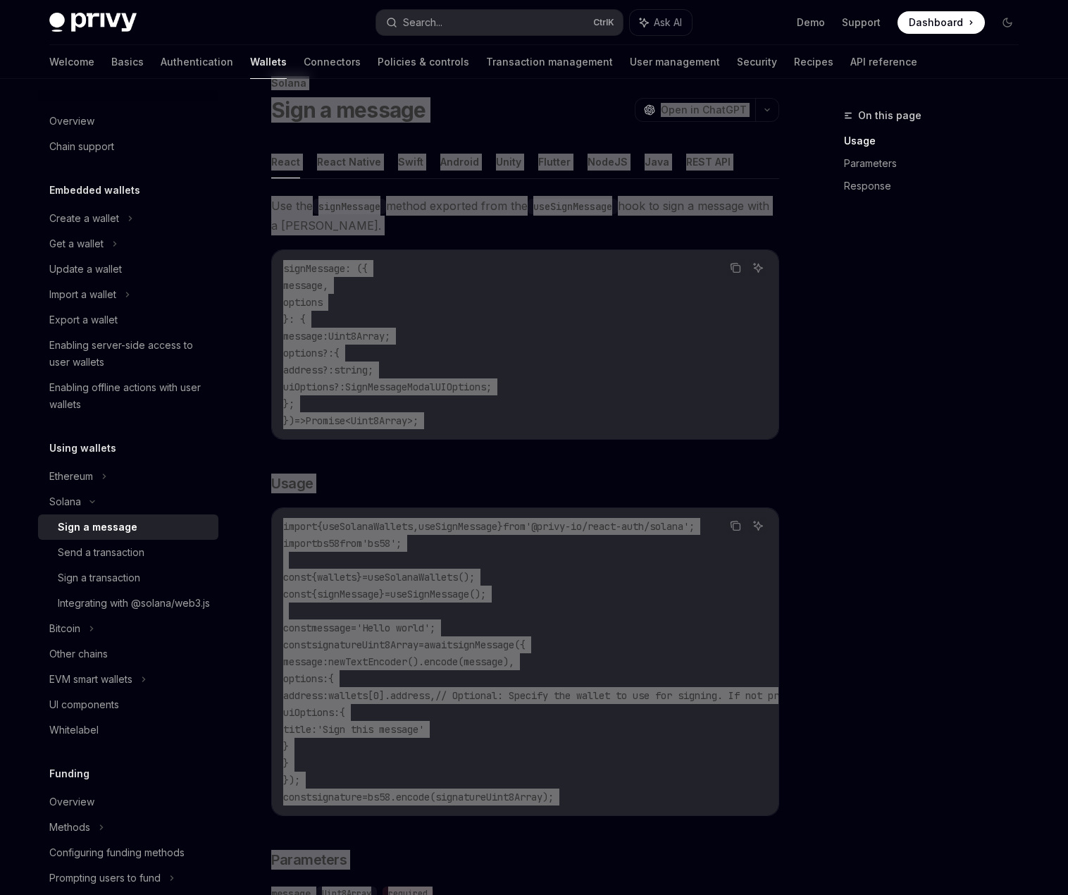
scroll to position [0, 0]
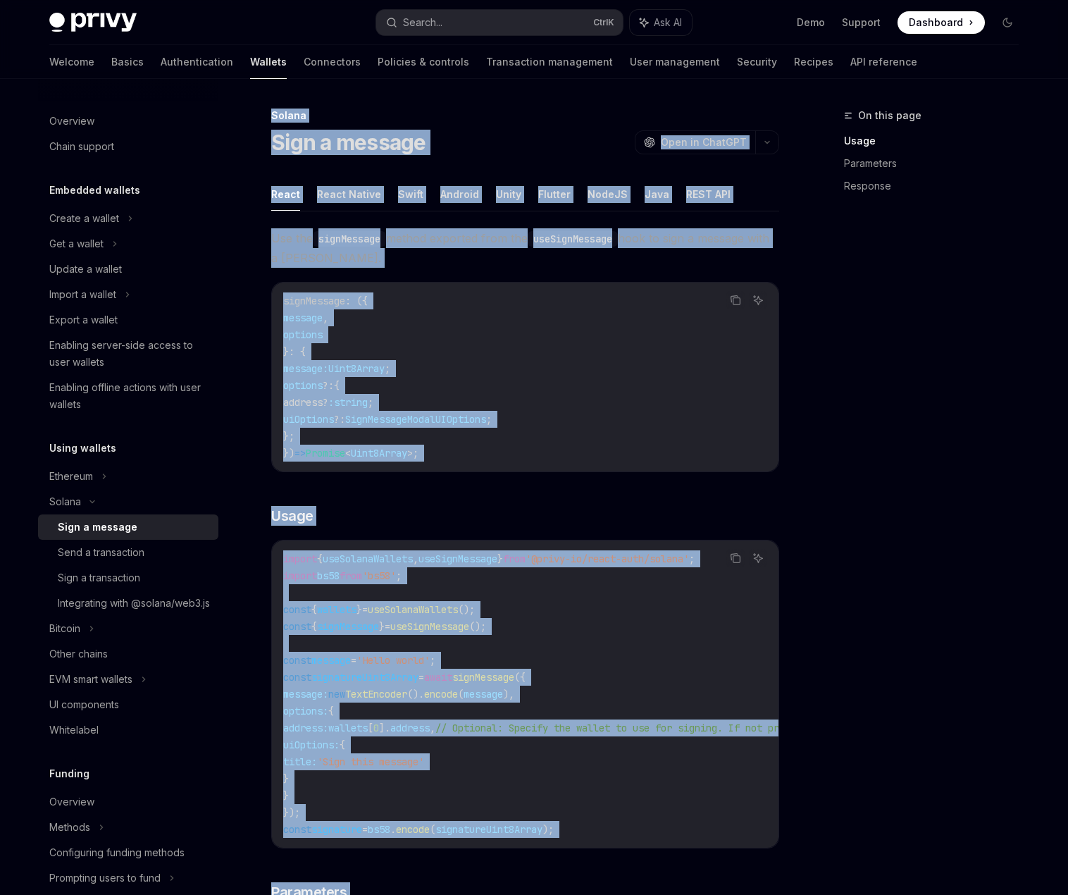
click at [384, 502] on div "Use the signMessage method exported from the useSignMessage hook to sign a mess…" at bounding box center [525, 716] width 508 height 976
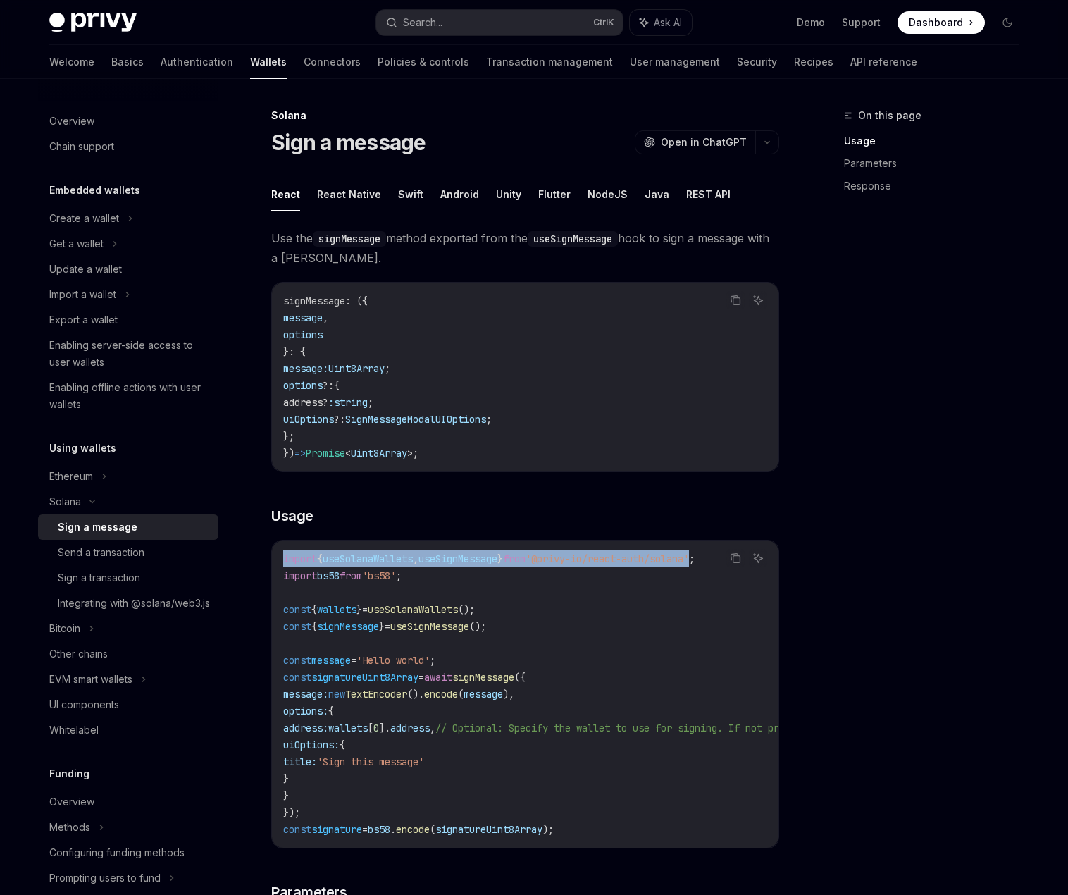
drag, startPoint x: 371, startPoint y: 557, endPoint x: 725, endPoint y: 559, distance: 354.4
click at [725, 559] on div "import { useSolanaWallets , useSignMessage } from '@privy-io/react-auth/solana'…" at bounding box center [525, 693] width 507 height 307
copy span "import { useSolanaWallets , useSignMessage } from '@privy-io/react-auth/solana"
